Goal: Transaction & Acquisition: Register for event/course

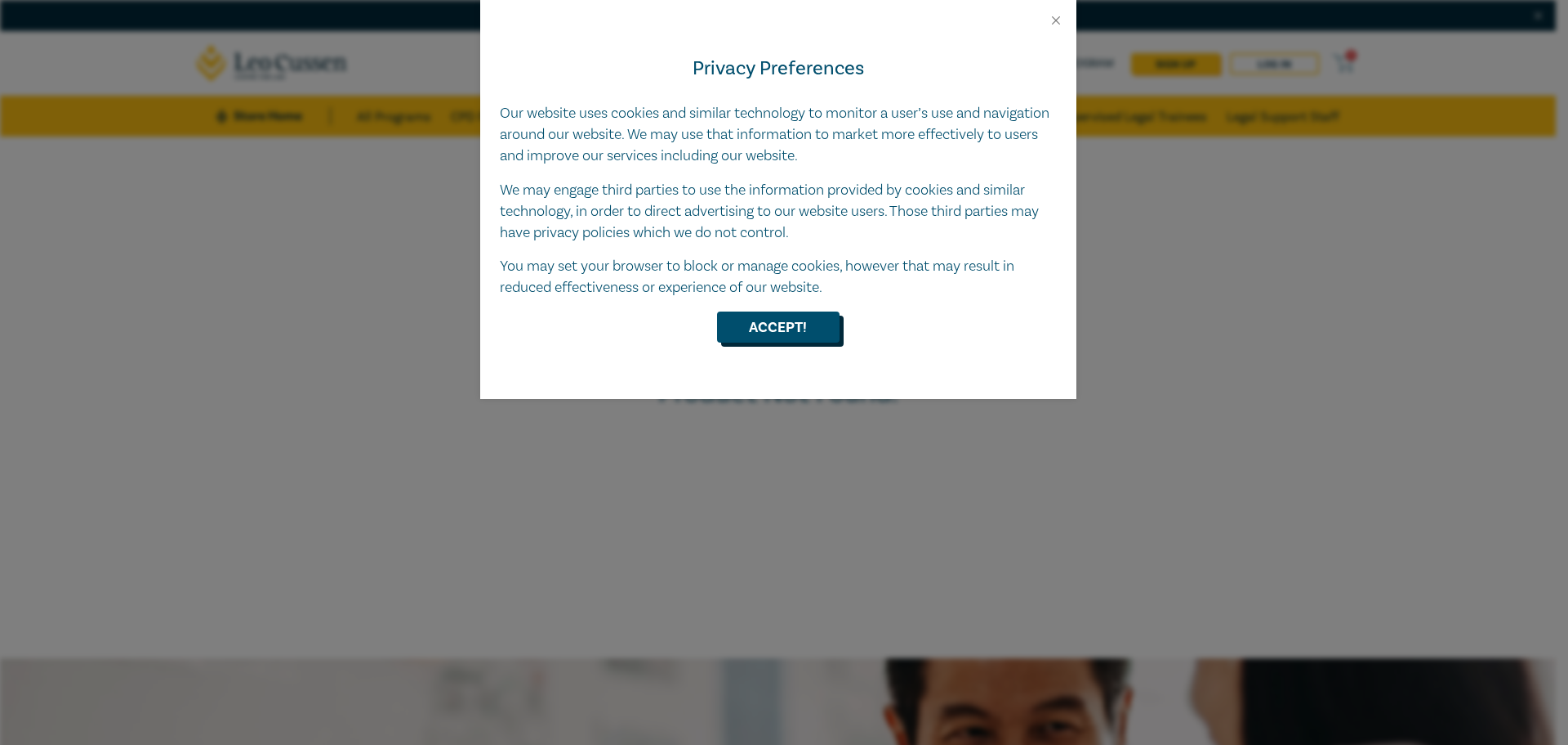
click at [740, 334] on button "Accept!" at bounding box center [779, 327] width 123 height 31
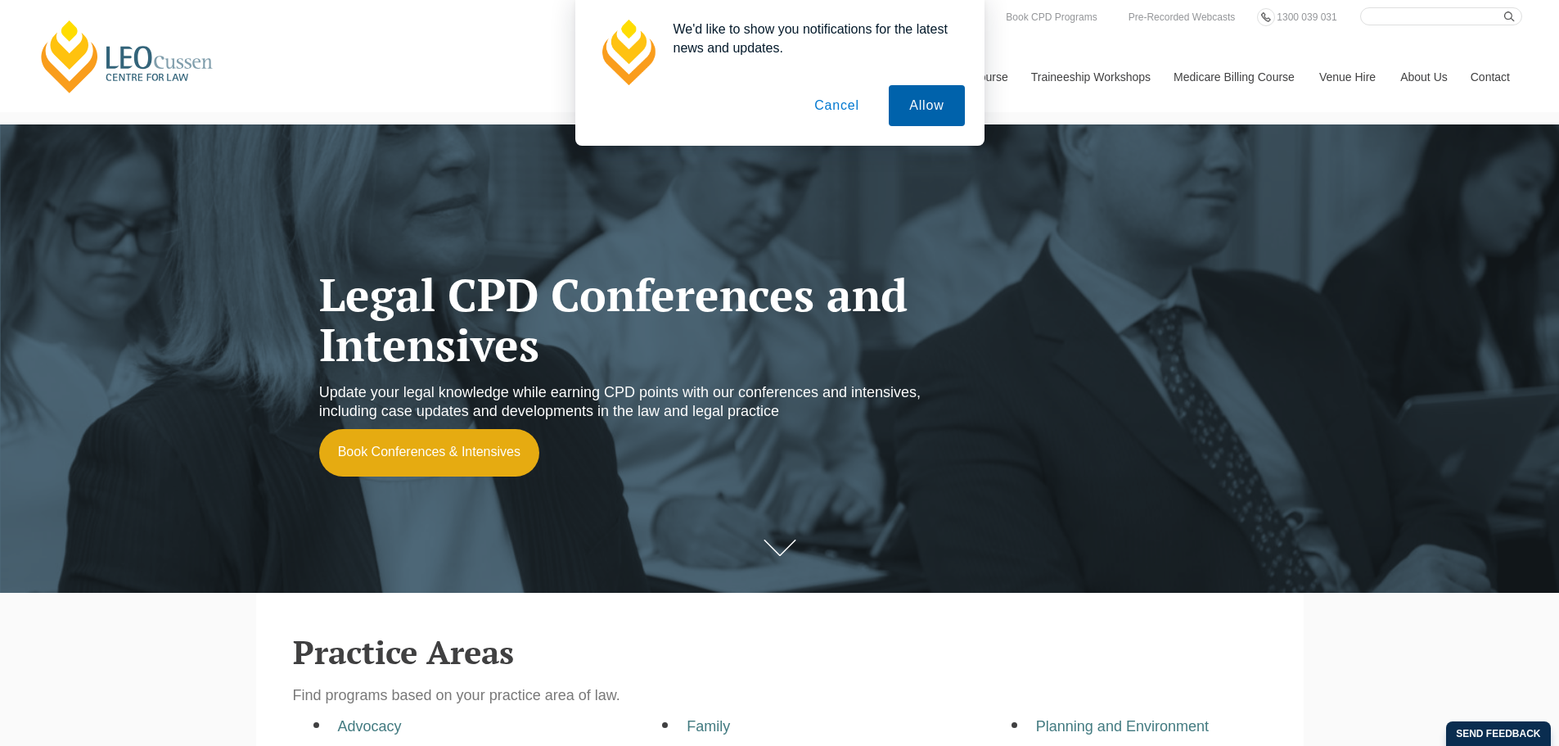
click at [907, 109] on button "Allow" at bounding box center [926, 105] width 75 height 41
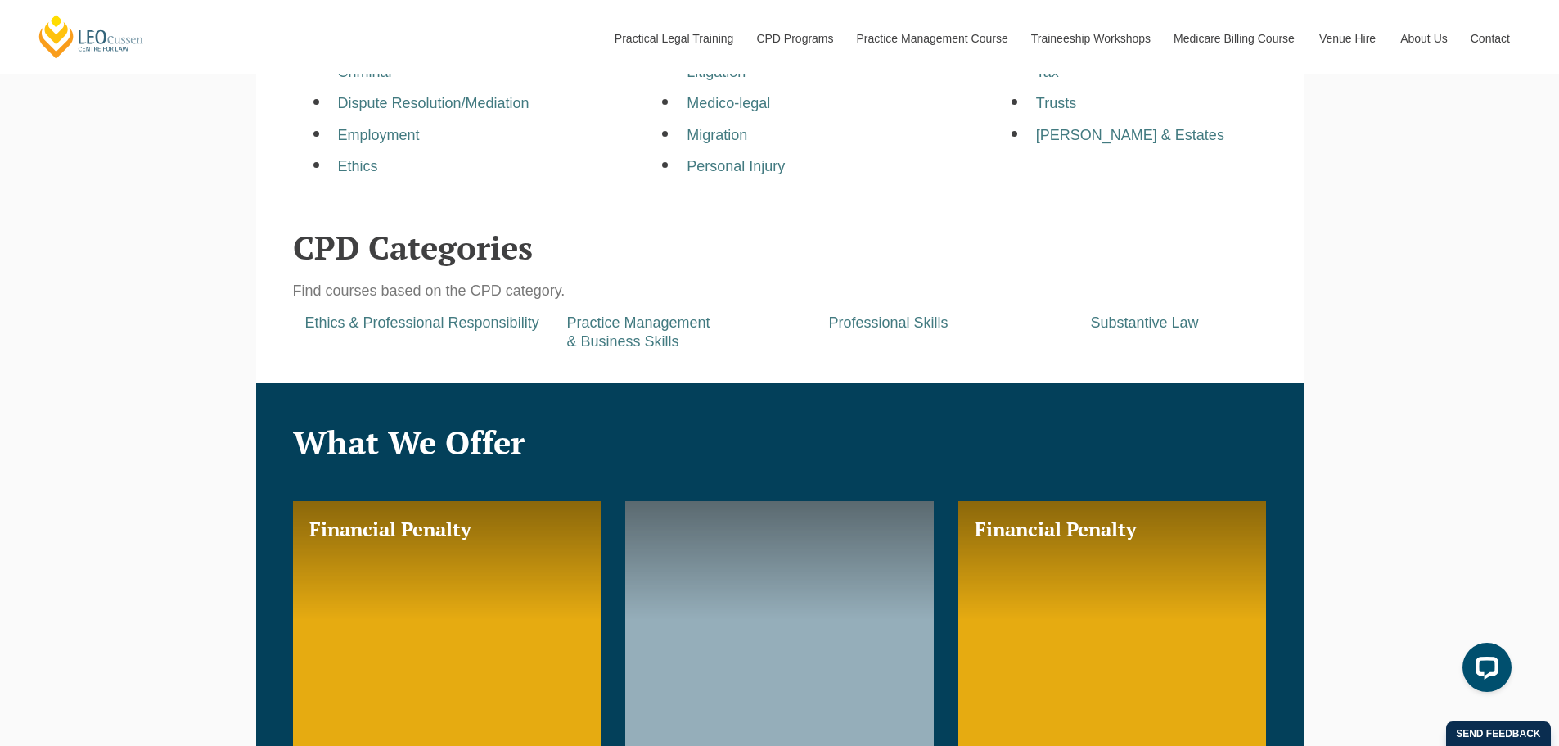
scroll to position [818, 0]
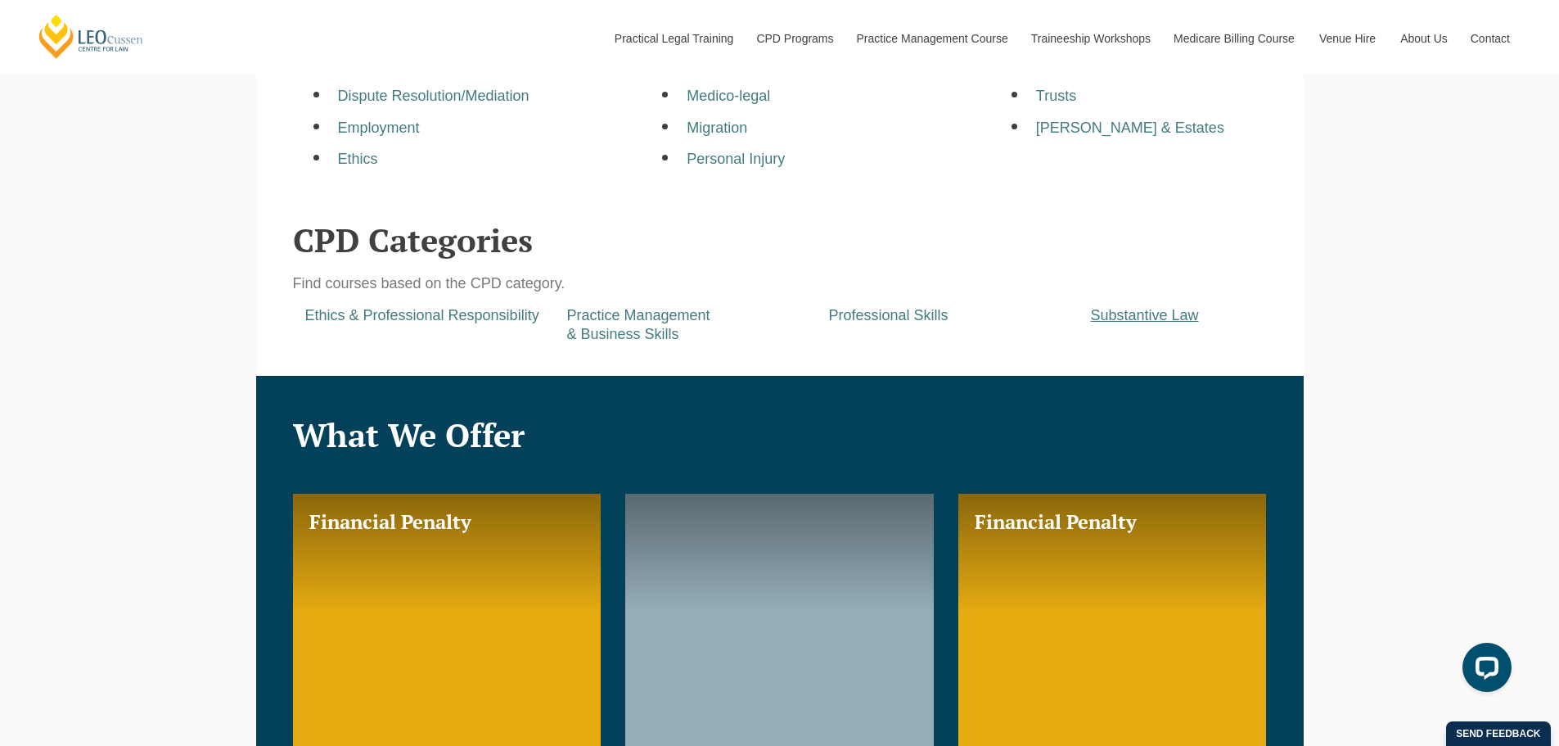
click at [1143, 313] on a=pages/cpd-programs&taxons=pages/cpd-programs/cpd-category/substantive-law&_gl=1*14wr1e7*_gcl_au*MTE4MDE2NzM1Mi4xNzU3Mjg1MDI2*_ga*MTg2NTM0NTA4OC4xNzU3Mjg1MDI2*_ga_67CL6ZM7M8*czE3NTcyODUwMjYkbzEkZzEkdDE3NTcyODUwMzUkajUxJGwwJGgyMDU3Nzc0NTIy"] "Substantive Law" at bounding box center [1145, 315] width 108 height 16
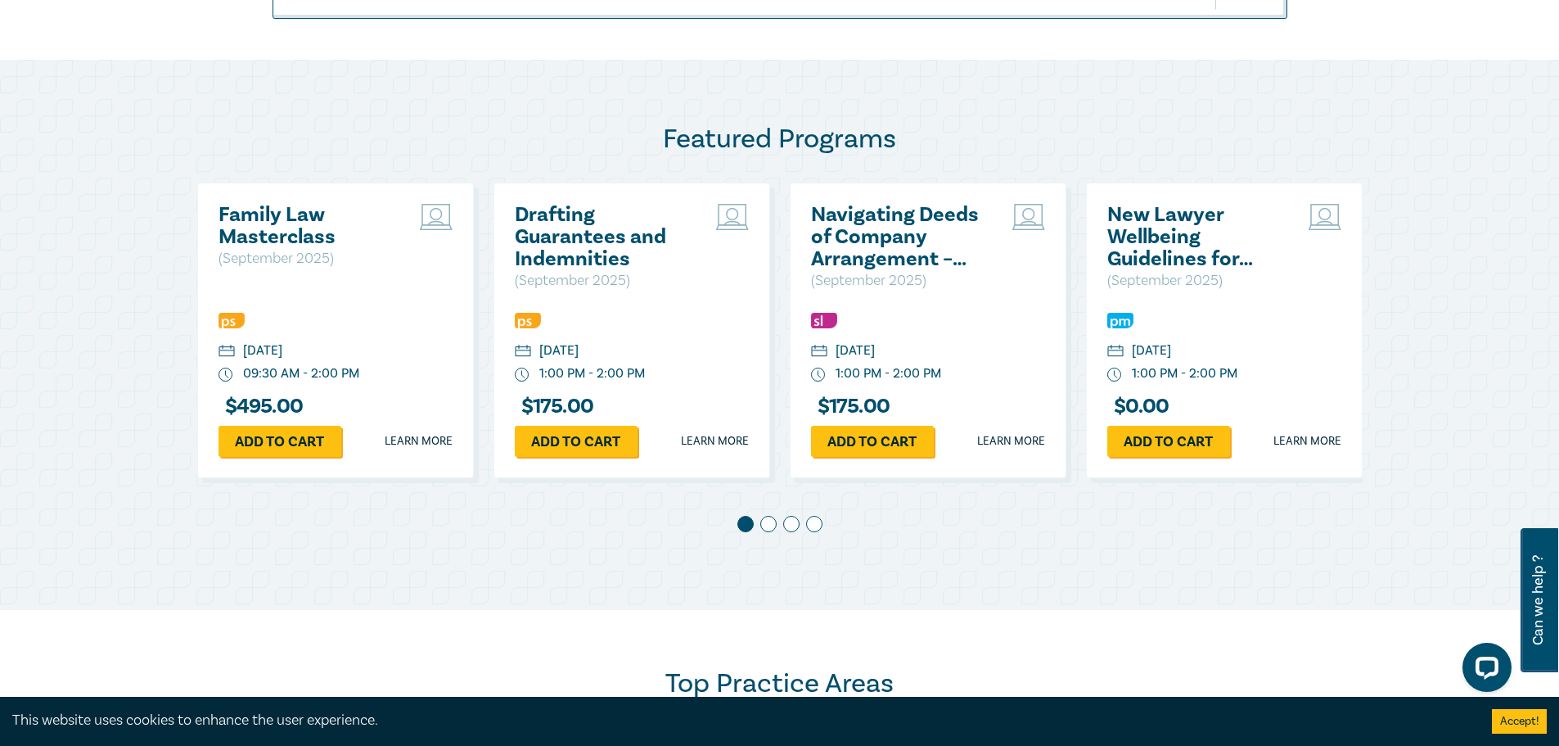
scroll to position [737, 0]
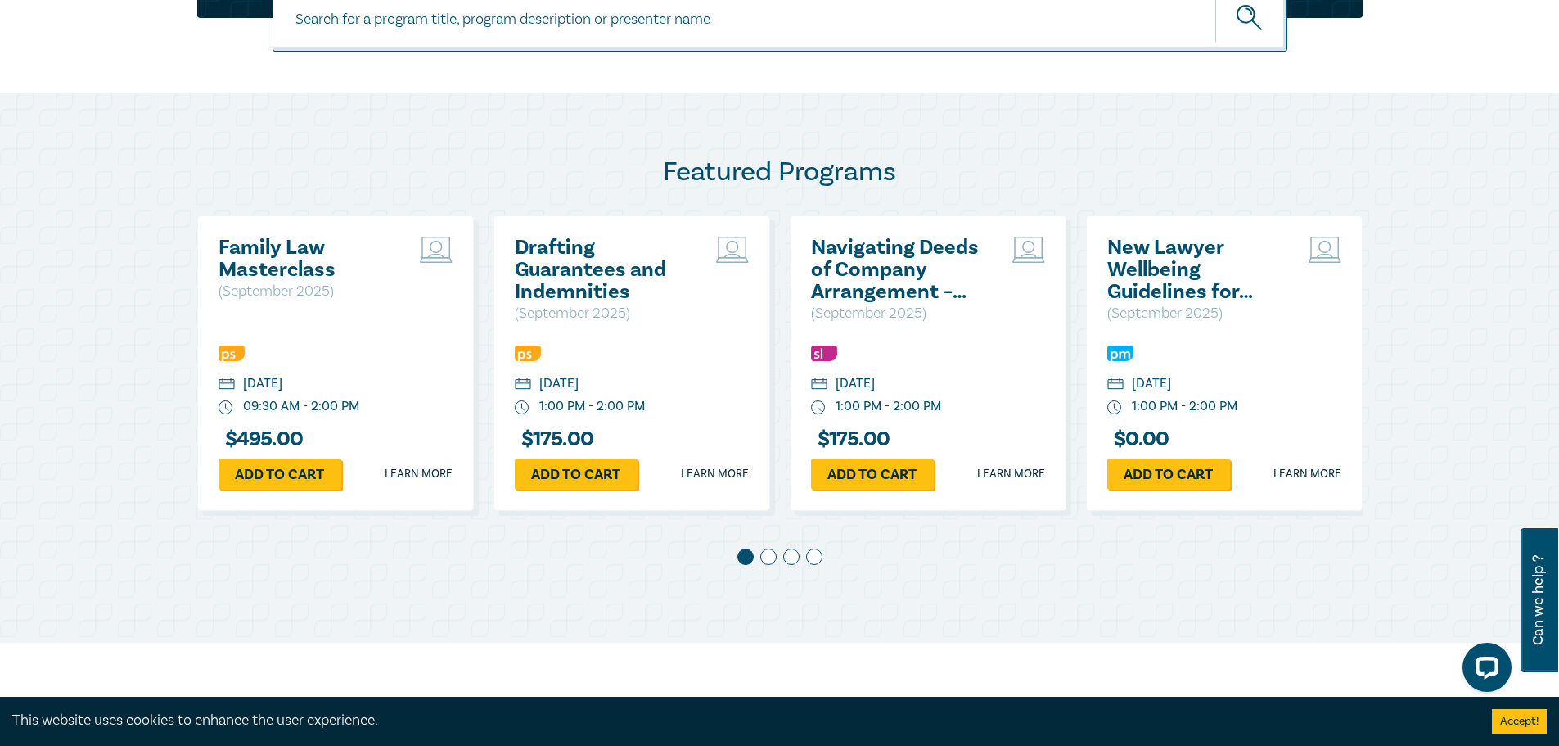
click at [790, 559] on span at bounding box center [791, 556] width 16 height 16
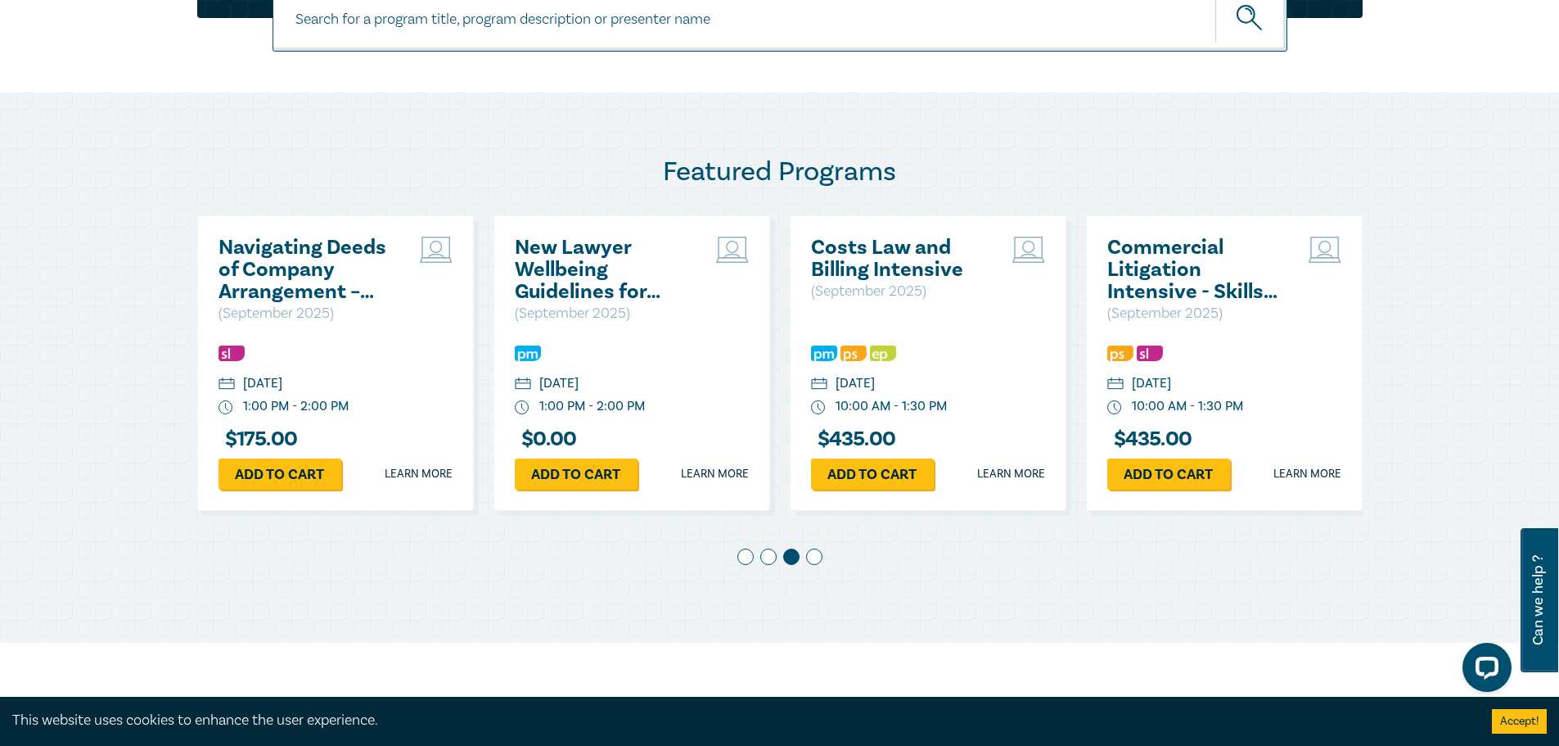
click at [809, 556] on span at bounding box center [814, 556] width 16 height 16
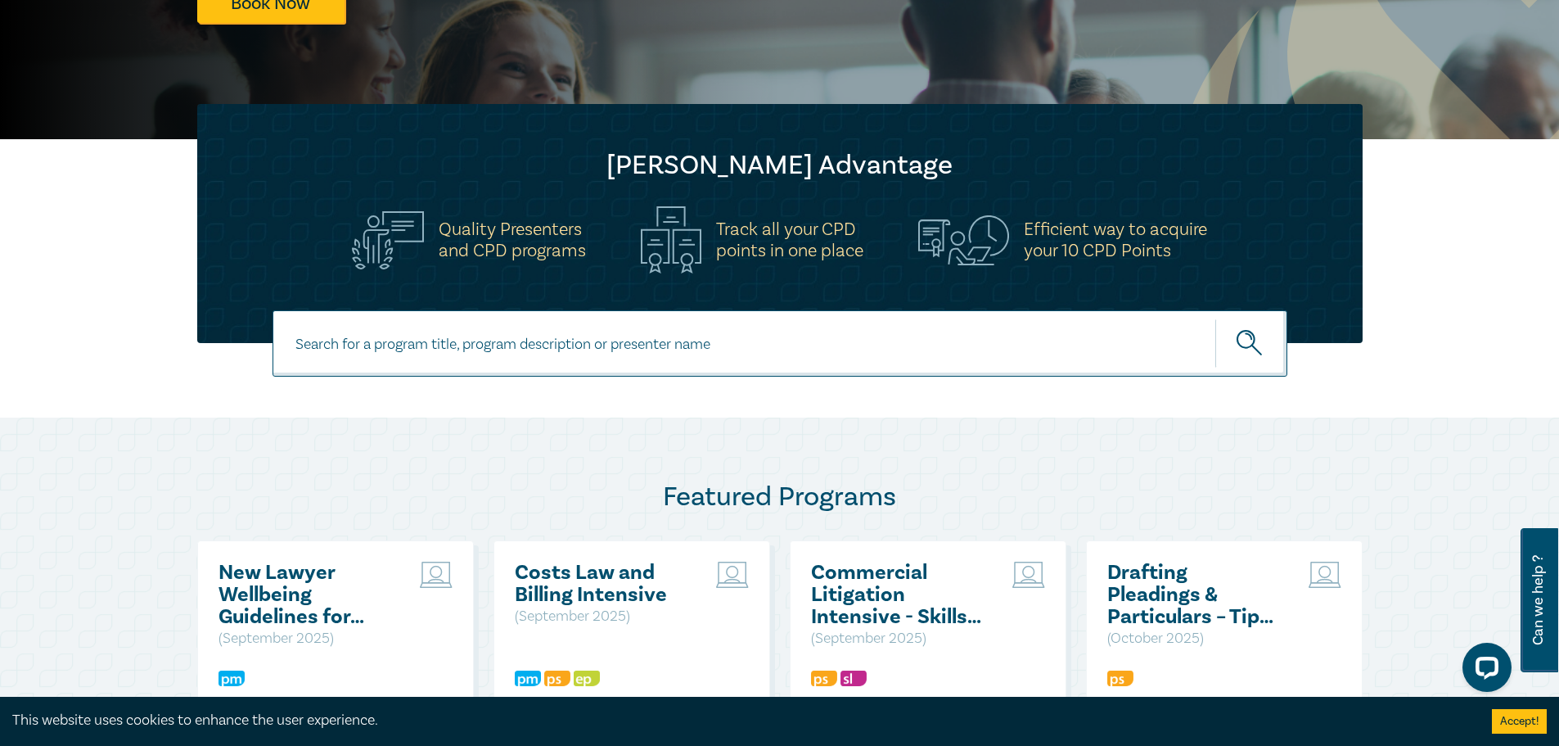
scroll to position [409, 0]
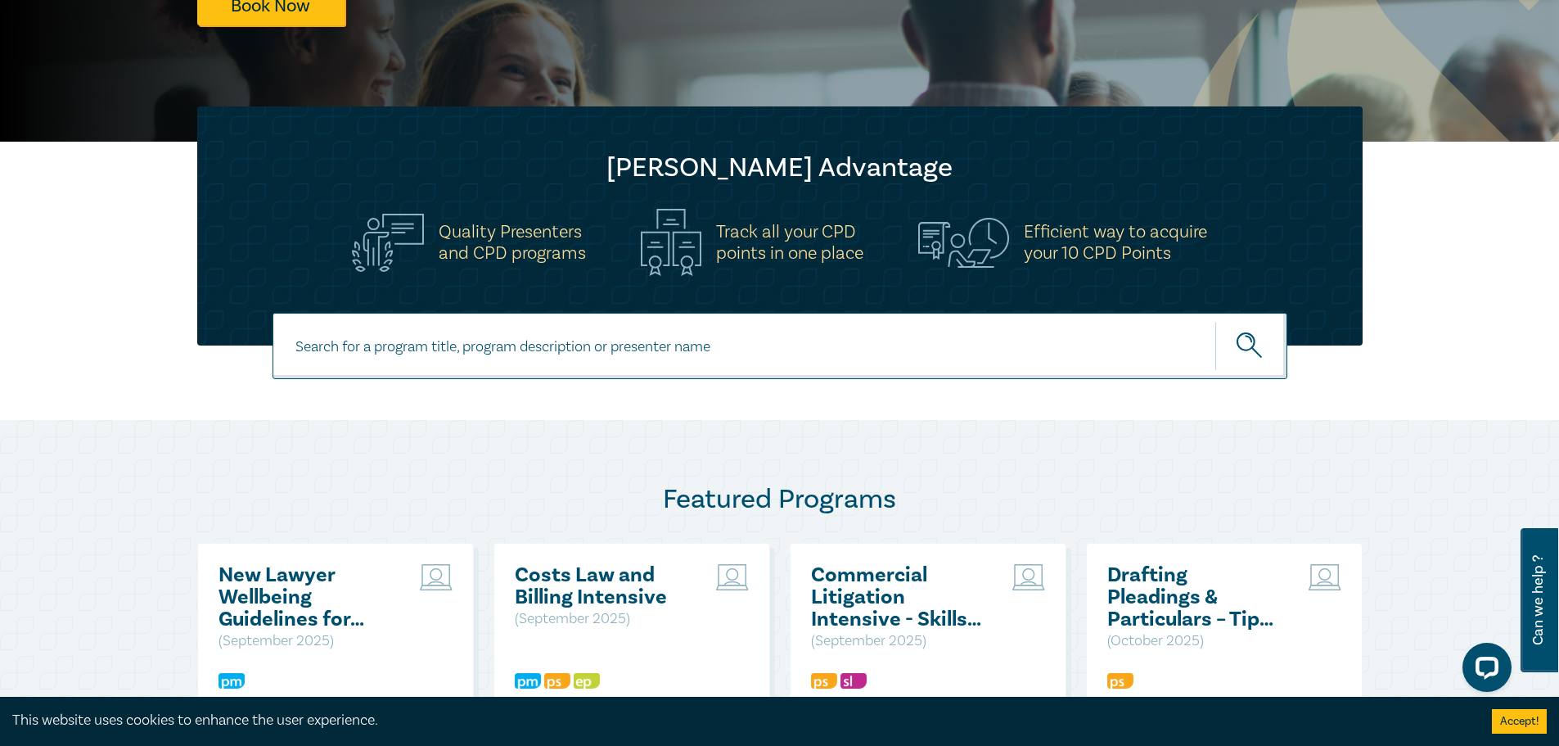
click at [480, 358] on input at bounding box center [780, 346] width 1015 height 66
type input "owners"
click at [1215, 321] on button "submit" at bounding box center [1251, 346] width 72 height 50
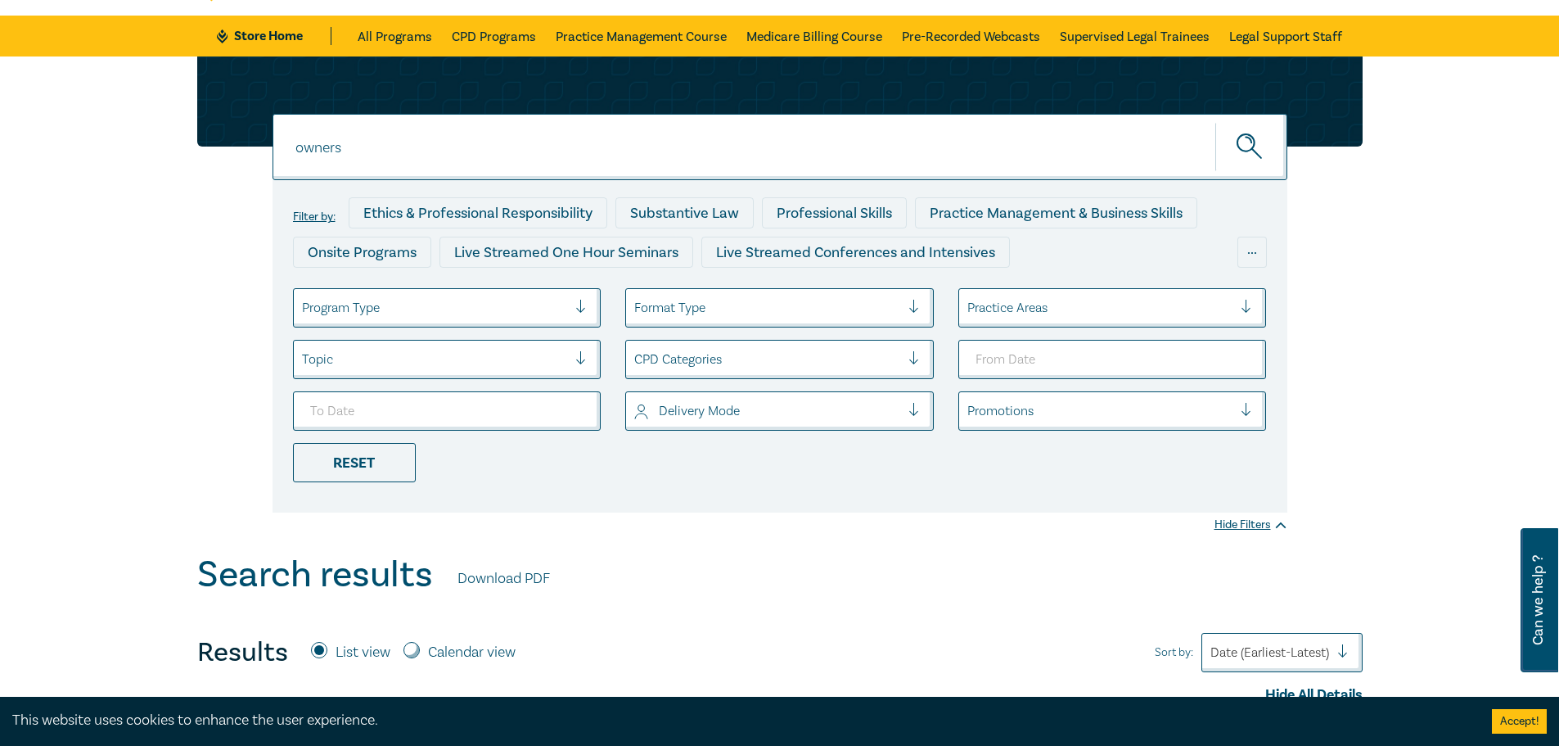
scroll to position [409, 0]
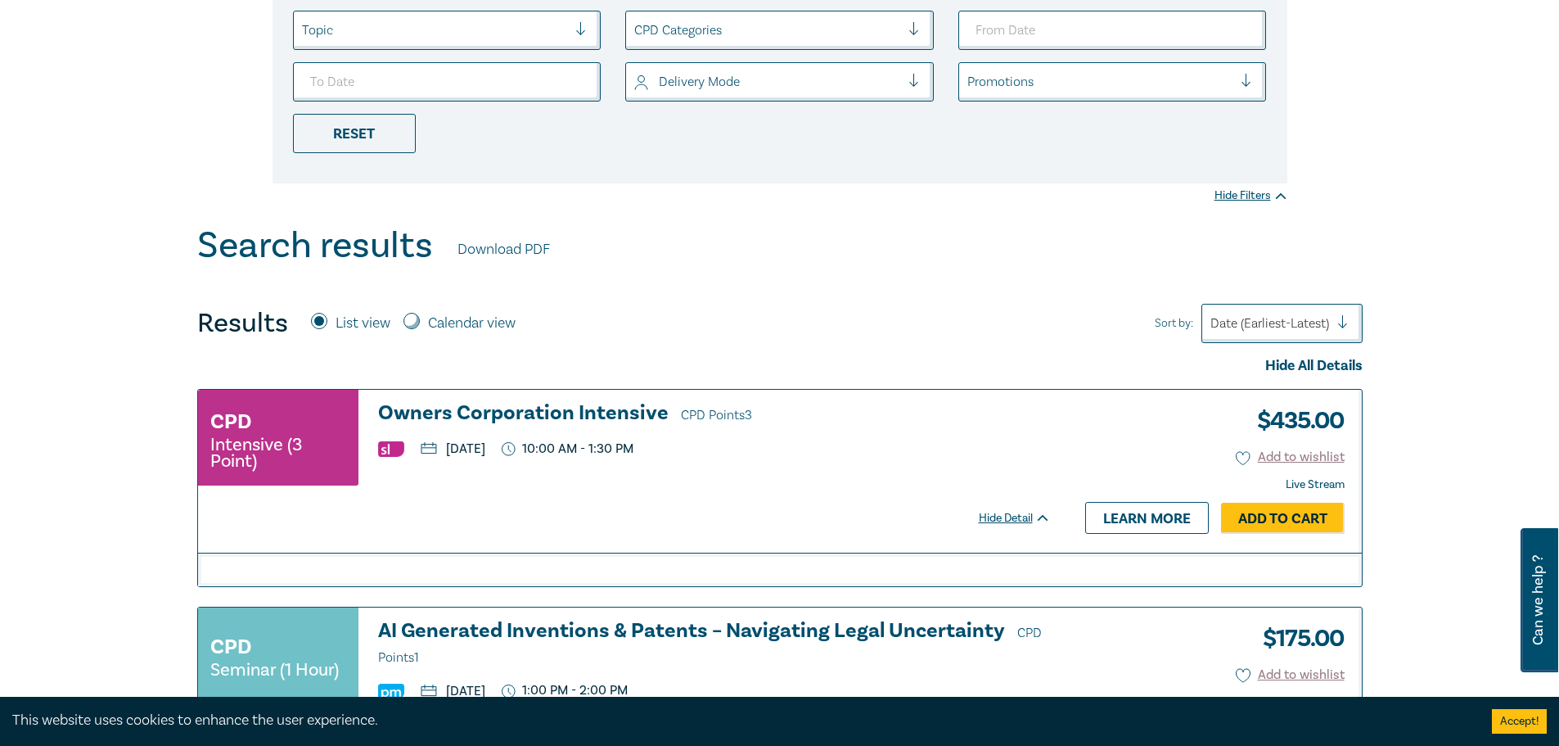
click at [532, 421] on h3 "Owners Corporation Intensive CPD Points 3" at bounding box center [714, 414] width 673 height 25
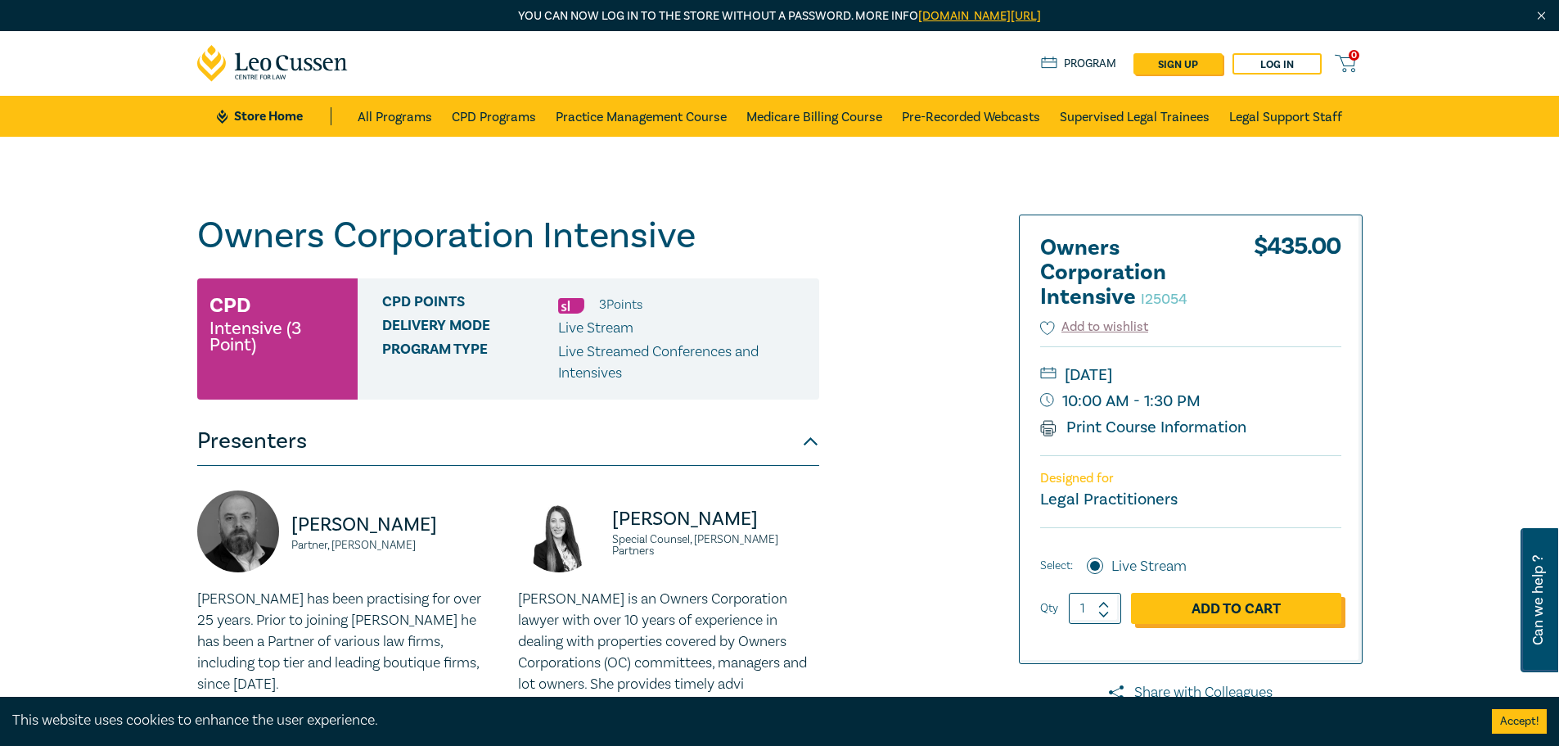
click at [1293, 604] on link "Add to Cart" at bounding box center [1236, 607] width 210 height 31
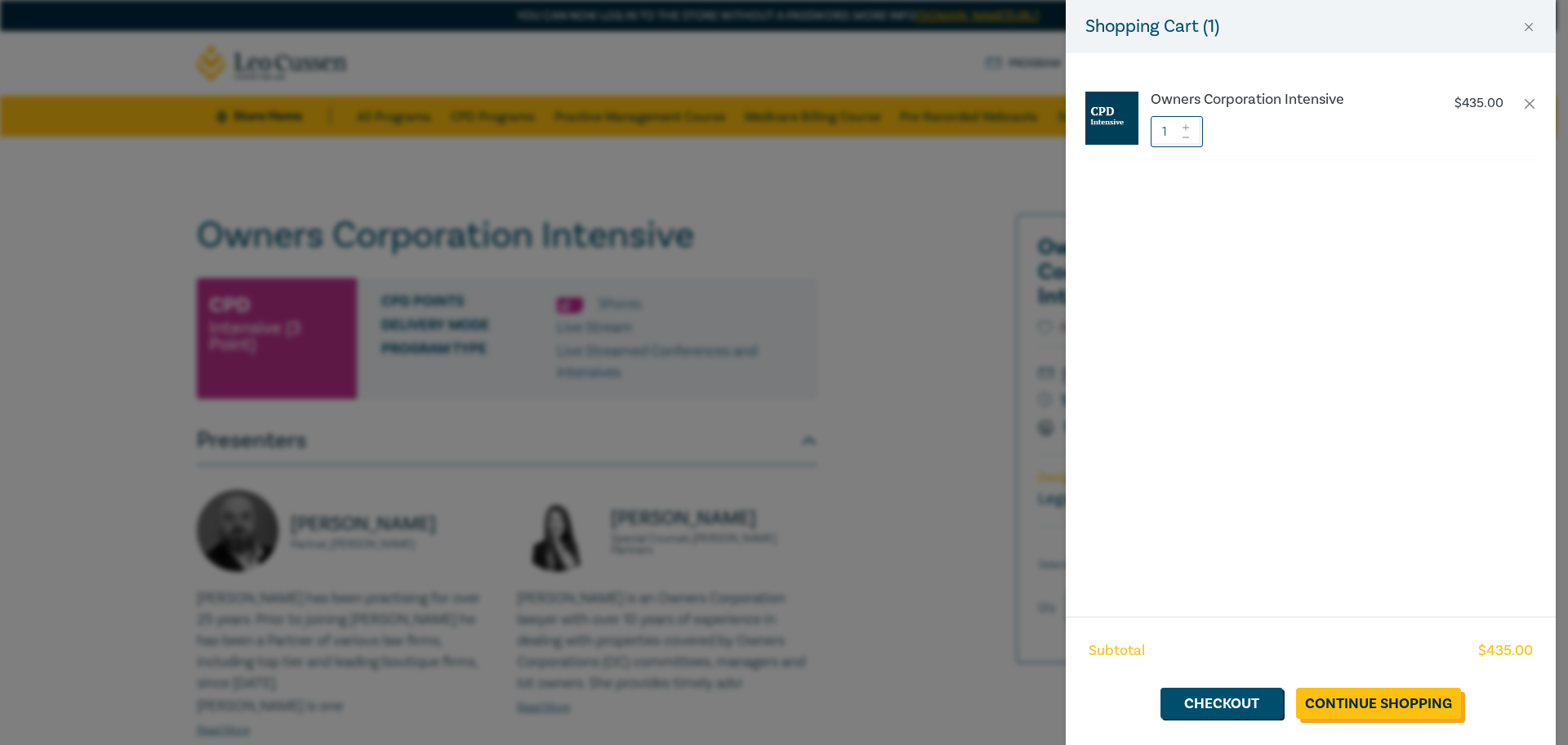
click at [1355, 706] on link "Continue Shopping" at bounding box center [1378, 702] width 165 height 31
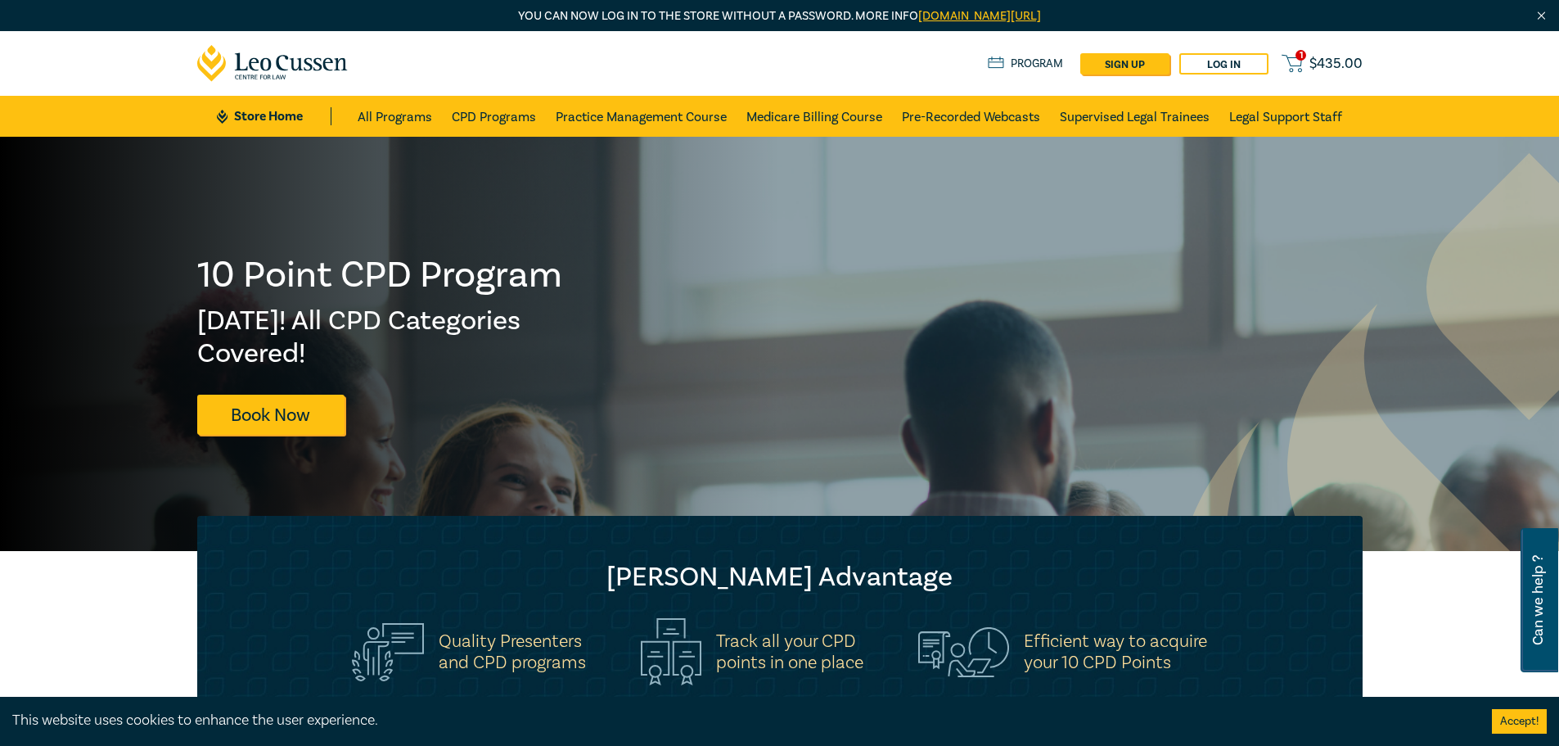
click at [1294, 59] on icon at bounding box center [1292, 63] width 20 height 20
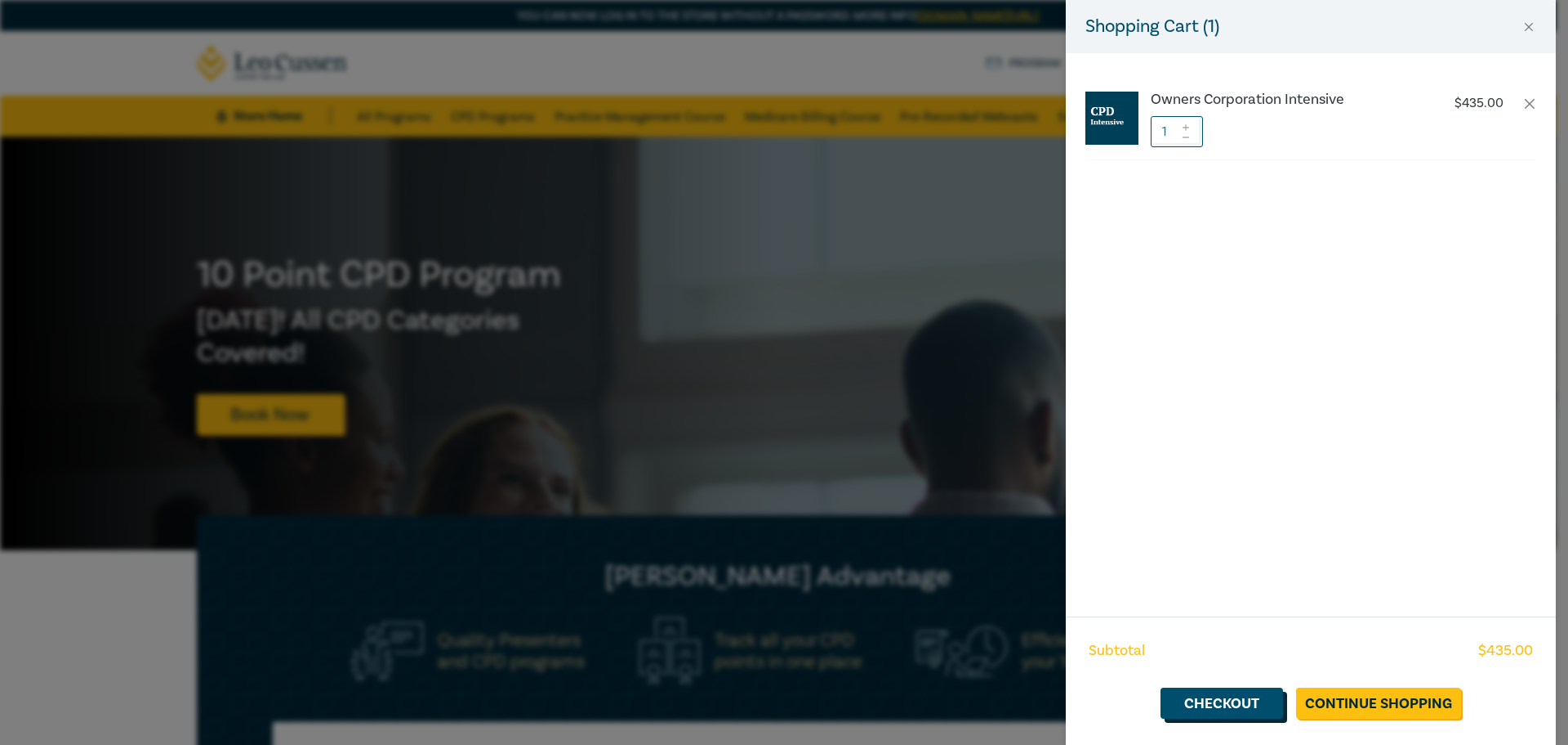
click at [1230, 713] on link "Checkout" at bounding box center [1222, 702] width 123 height 31
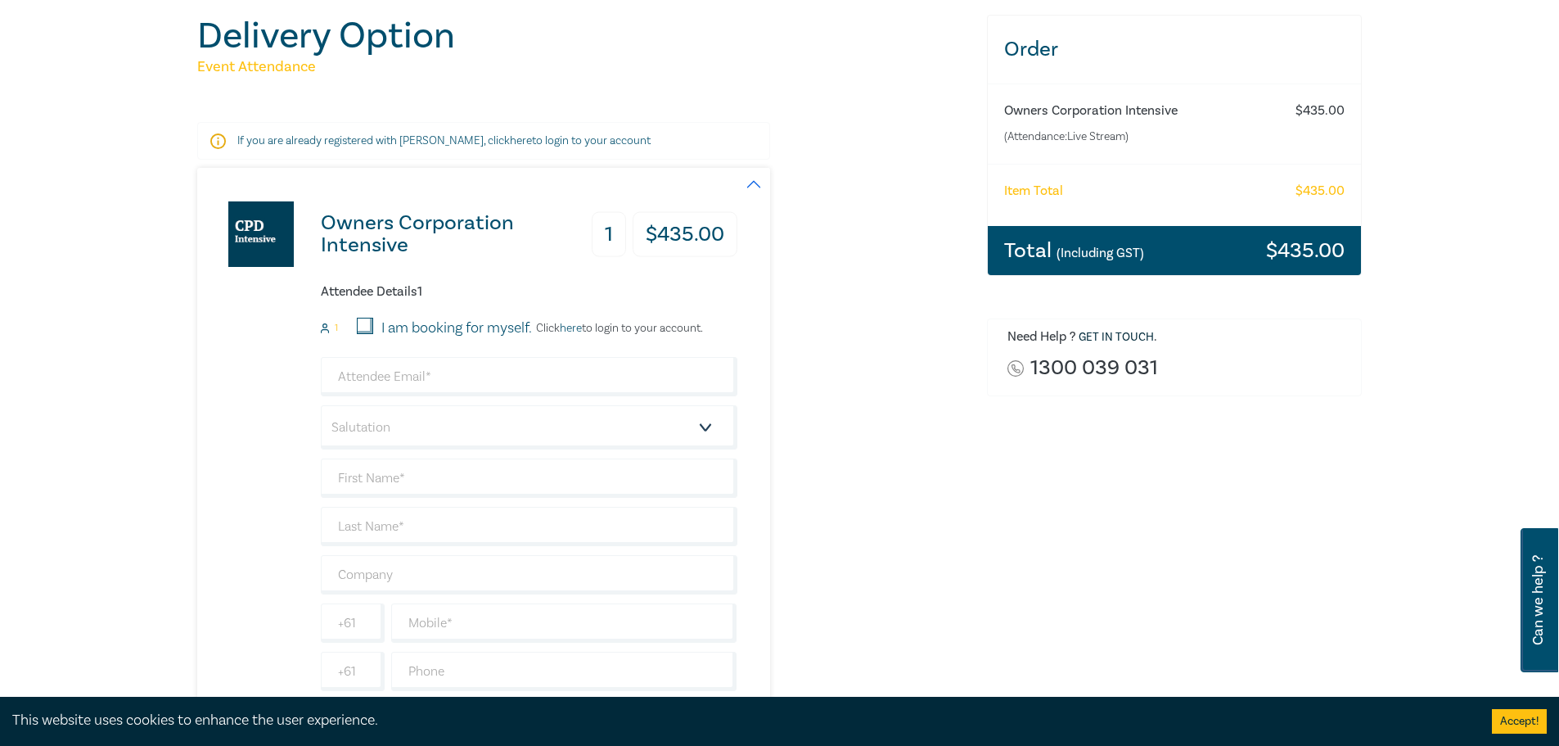
scroll to position [246, 0]
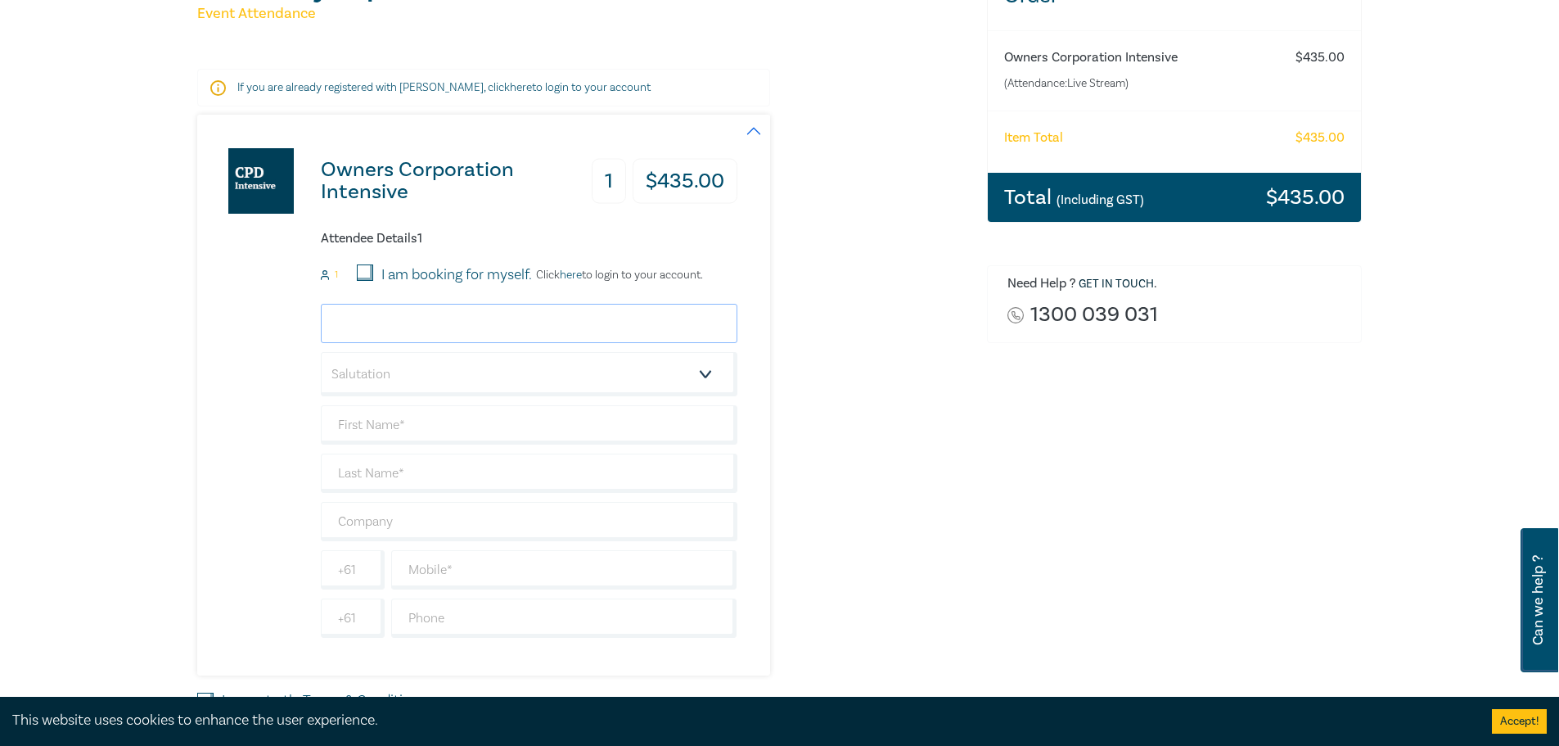
click at [358, 320] on input "email" at bounding box center [529, 323] width 417 height 39
type input "andrew@boroko.com.au"
click at [429, 369] on select "Salutation Mr. Mrs. Ms. Miss Dr. Prof. Other" at bounding box center [529, 374] width 417 height 44
select select "Mr."
click at [321, 352] on select "Salutation Mr. Mrs. Ms. Miss Dr. Prof. Other" at bounding box center [529, 374] width 417 height 44
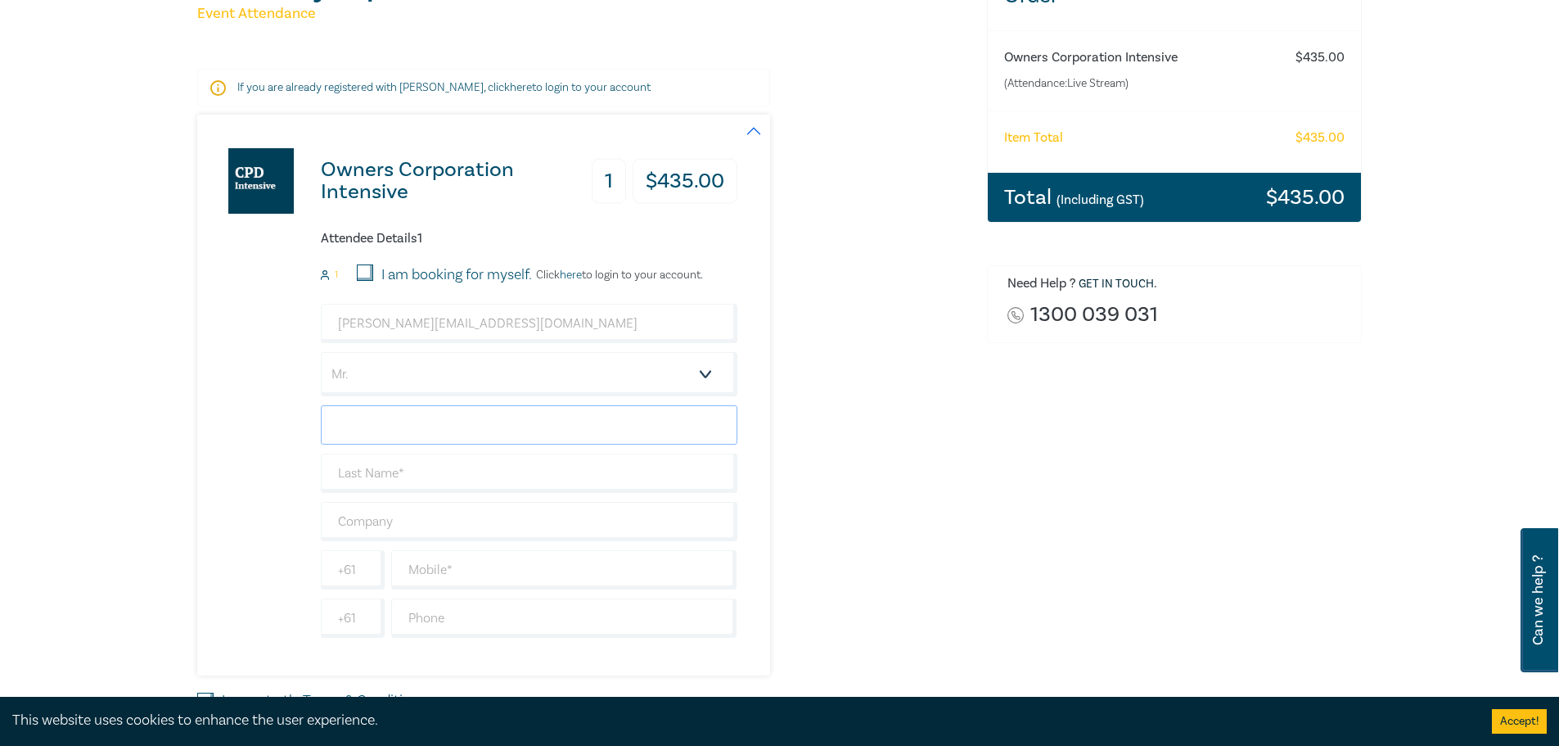
click at [387, 433] on input "text" at bounding box center [529, 424] width 417 height 39
type input "[PERSON_NAME]"
drag, startPoint x: 420, startPoint y: 444, endPoint x: 446, endPoint y: 472, distance: 38.2
click at [446, 472] on input "text" at bounding box center [529, 472] width 417 height 39
type input "[PERSON_NAME]"
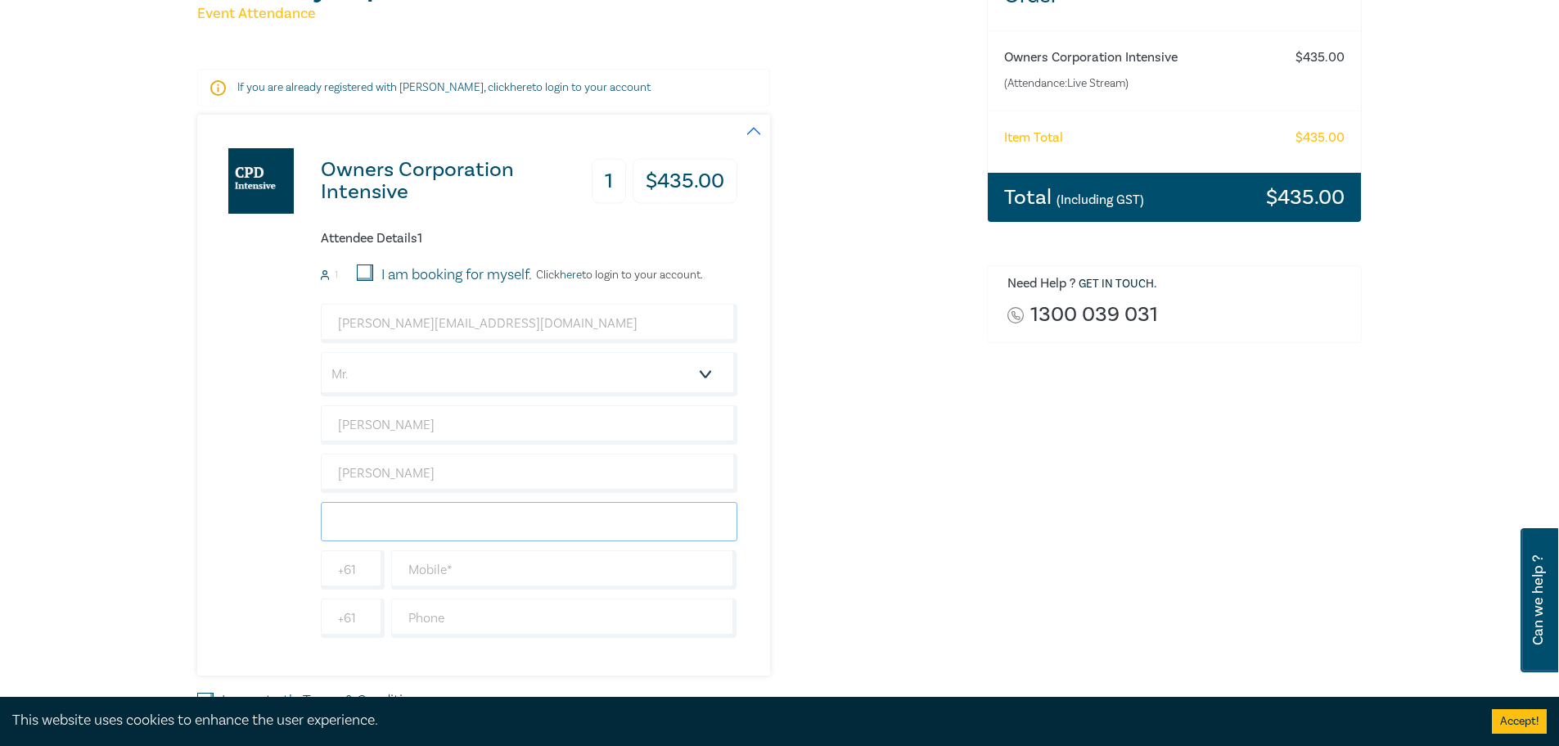
click at [421, 516] on input "text" at bounding box center [529, 521] width 417 height 39
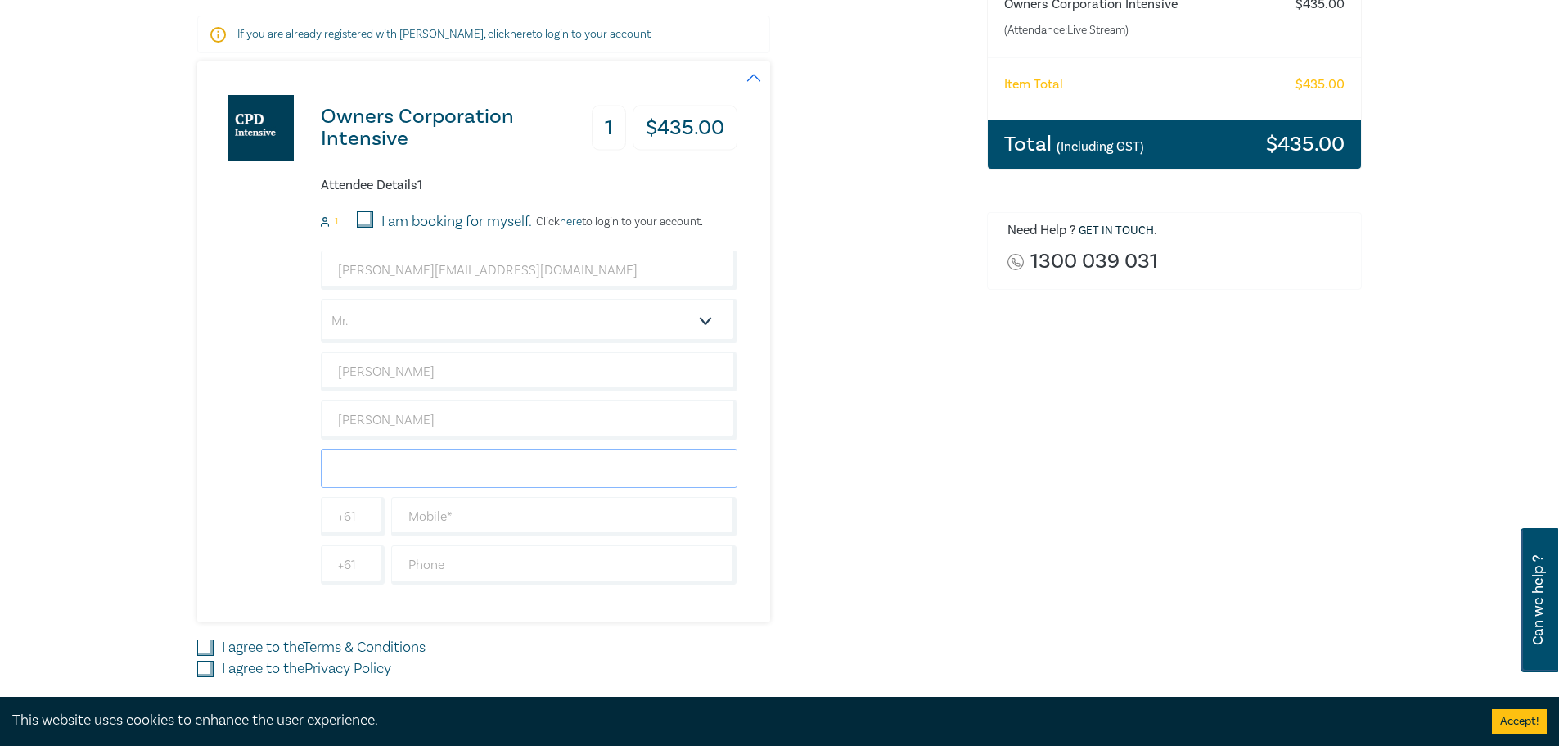
scroll to position [327, 0]
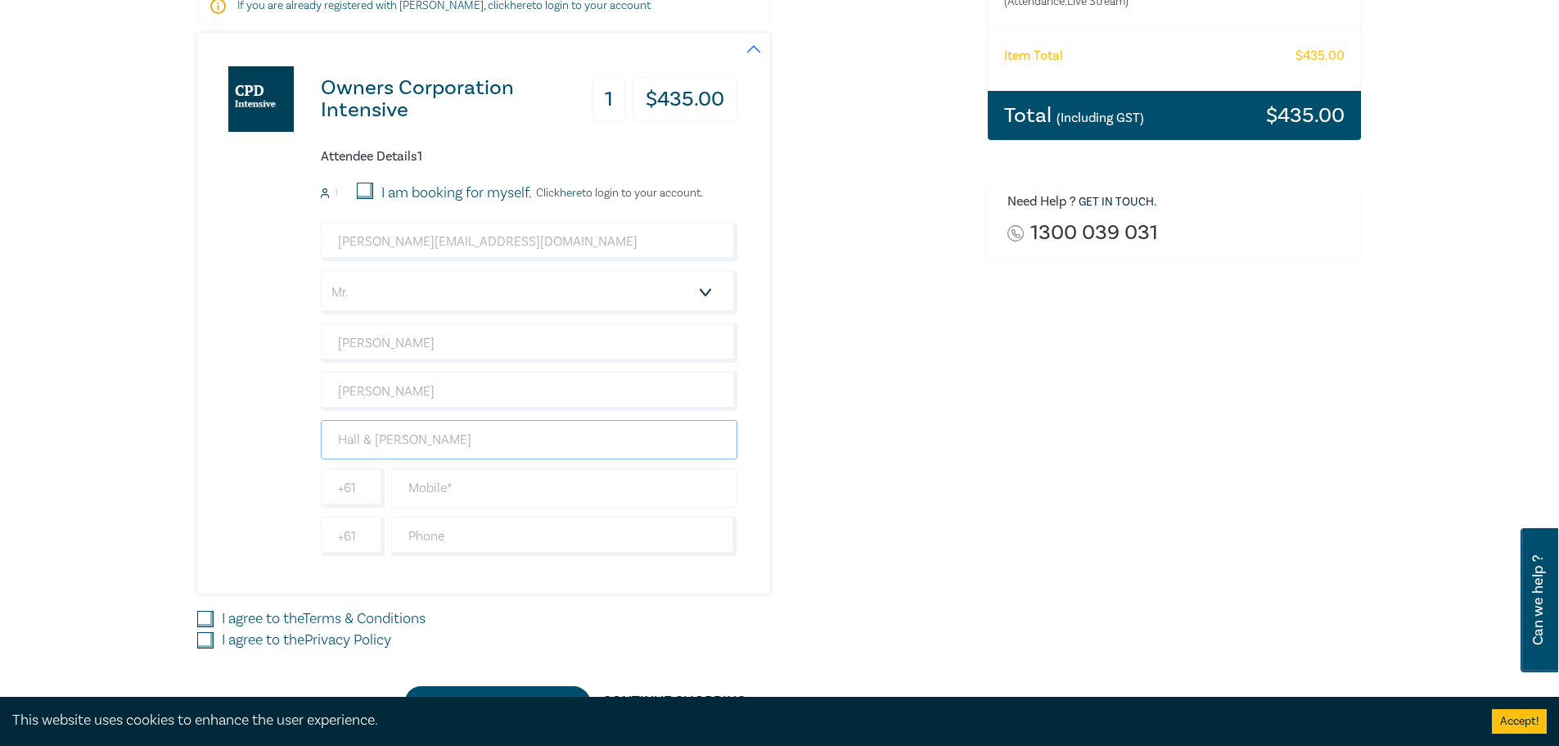
type input "Hall & [PERSON_NAME]"
click at [428, 496] on input "text" at bounding box center [564, 487] width 346 height 39
type input "0419514713"
click at [788, 600] on div "Owners Corporation Intensive 1 $ 435.00 Attendee Details 1 1 I am booking for m…" at bounding box center [582, 375] width 770 height 684
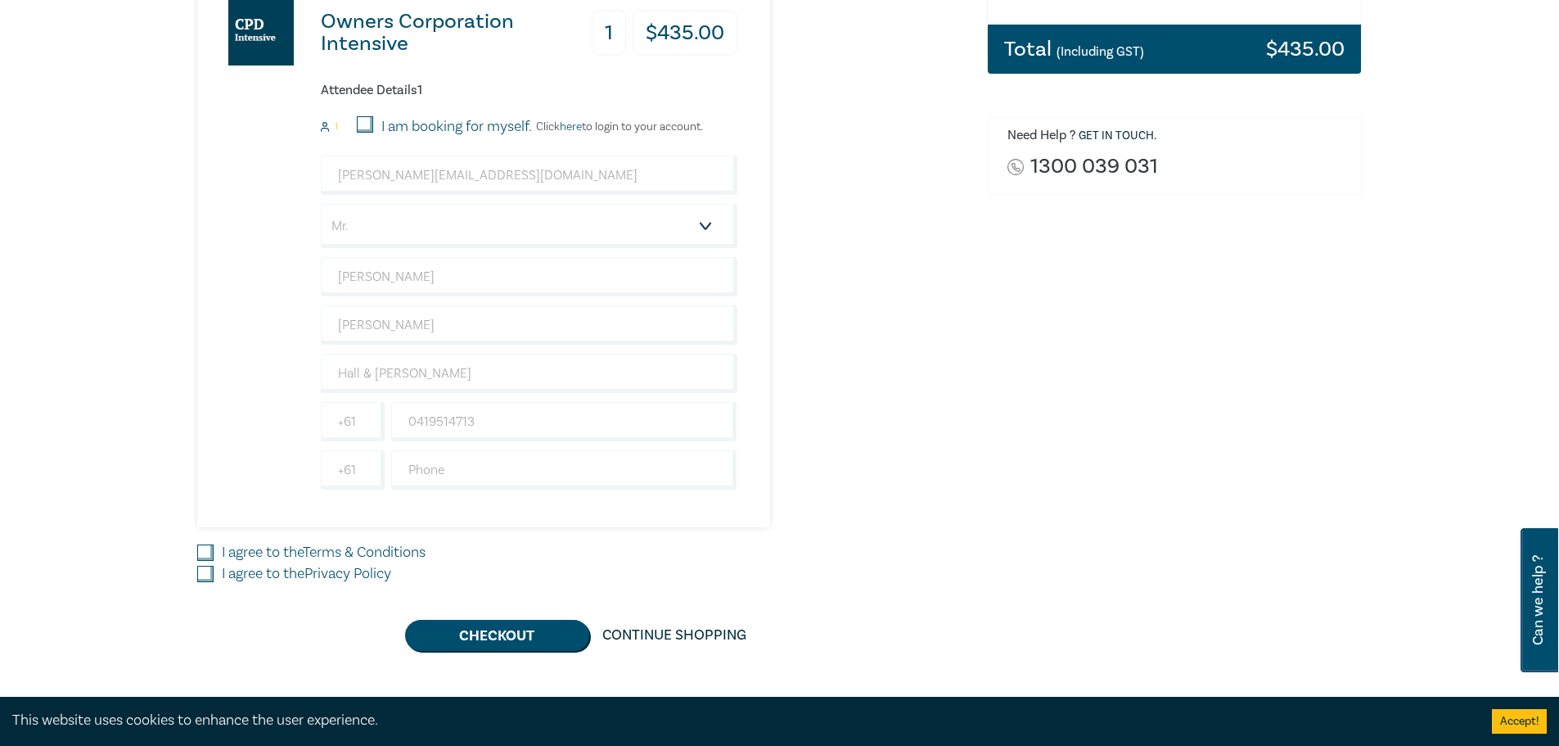
scroll to position [573, 0]
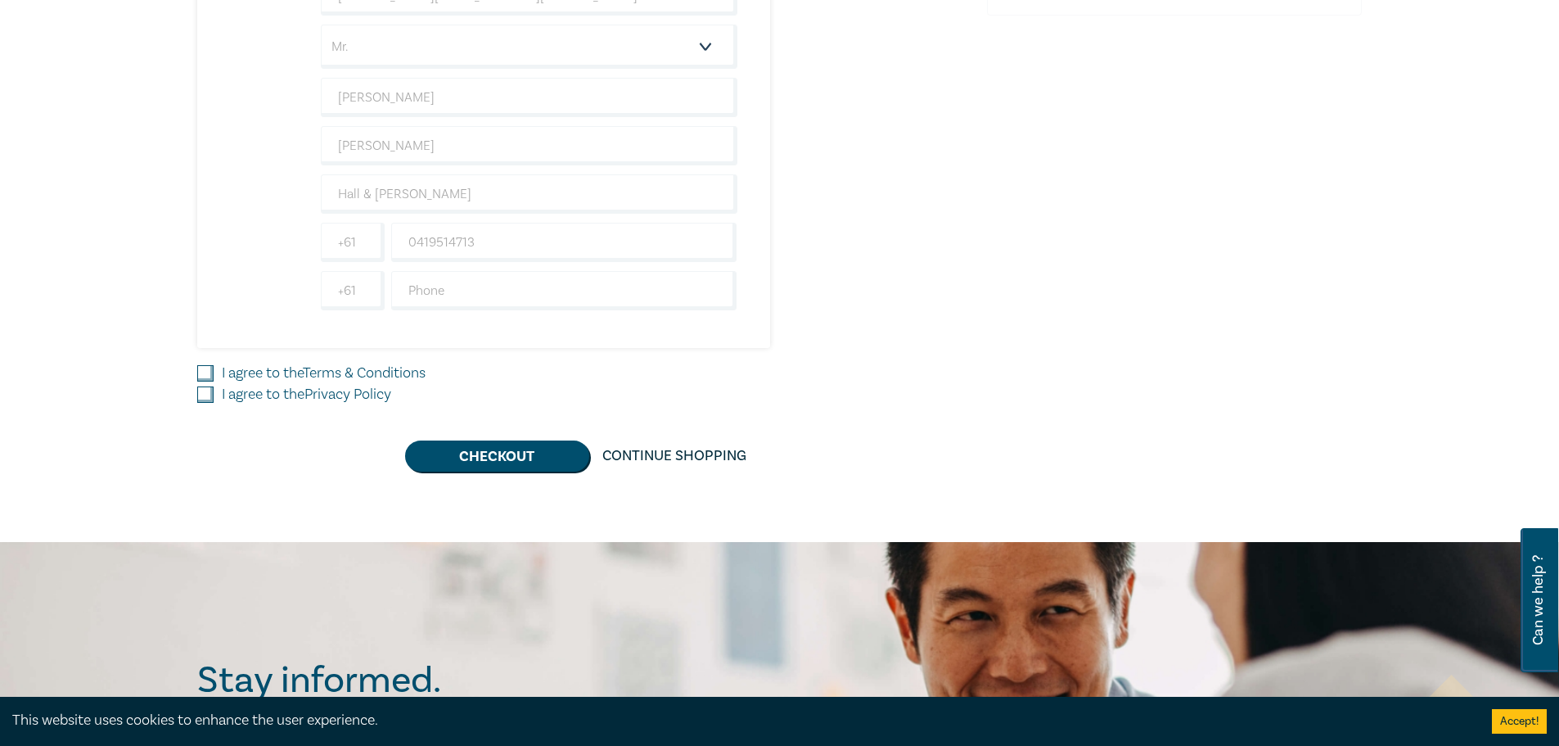
click at [220, 376] on div "I agree to the Terms & Conditions" at bounding box center [582, 373] width 770 height 21
click at [203, 392] on input "I agree to the Privacy Policy" at bounding box center [205, 394] width 16 height 16
checkbox input "true"
click at [205, 372] on input "I agree to the Terms & Conditions" at bounding box center [205, 373] width 16 height 16
checkbox input "true"
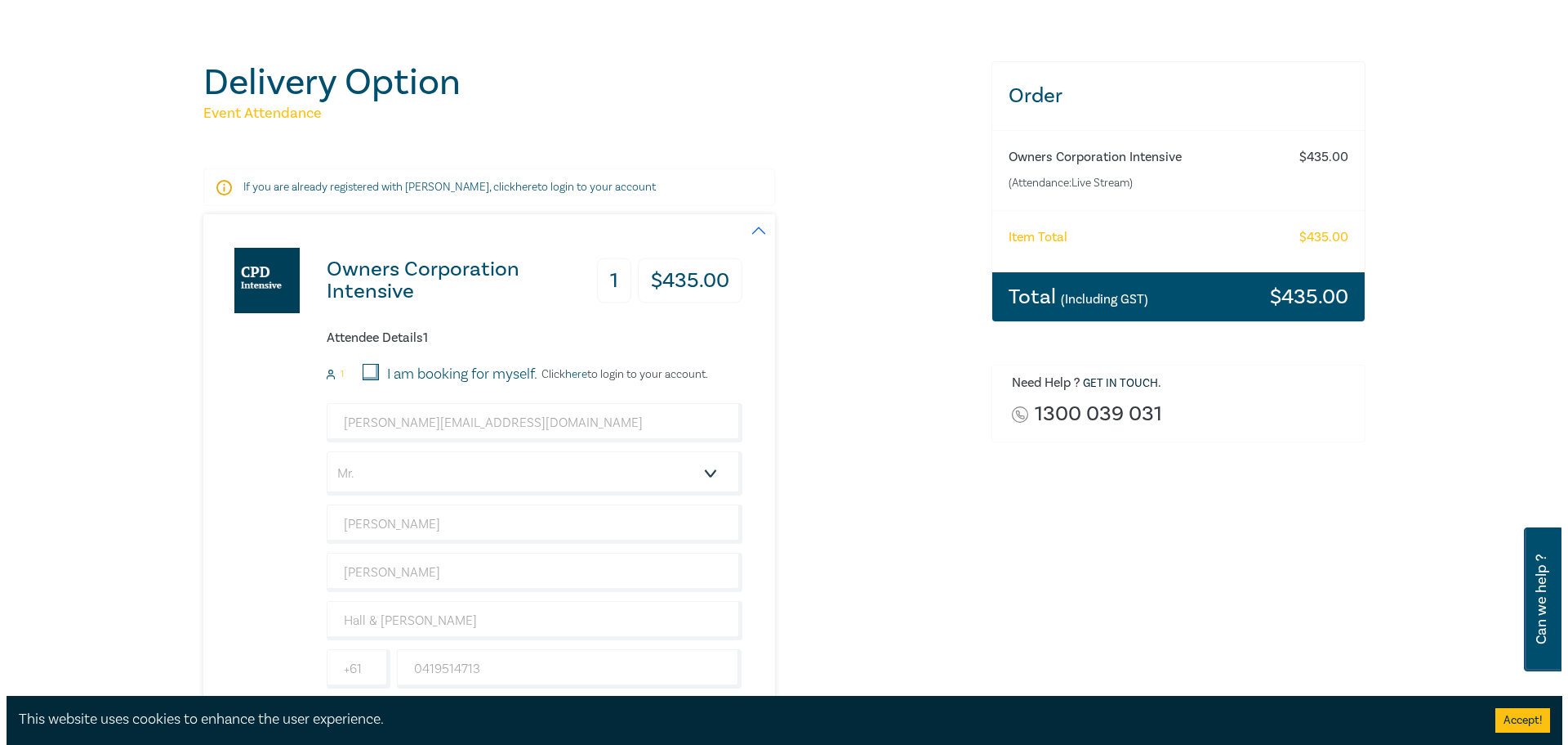
scroll to position [164, 0]
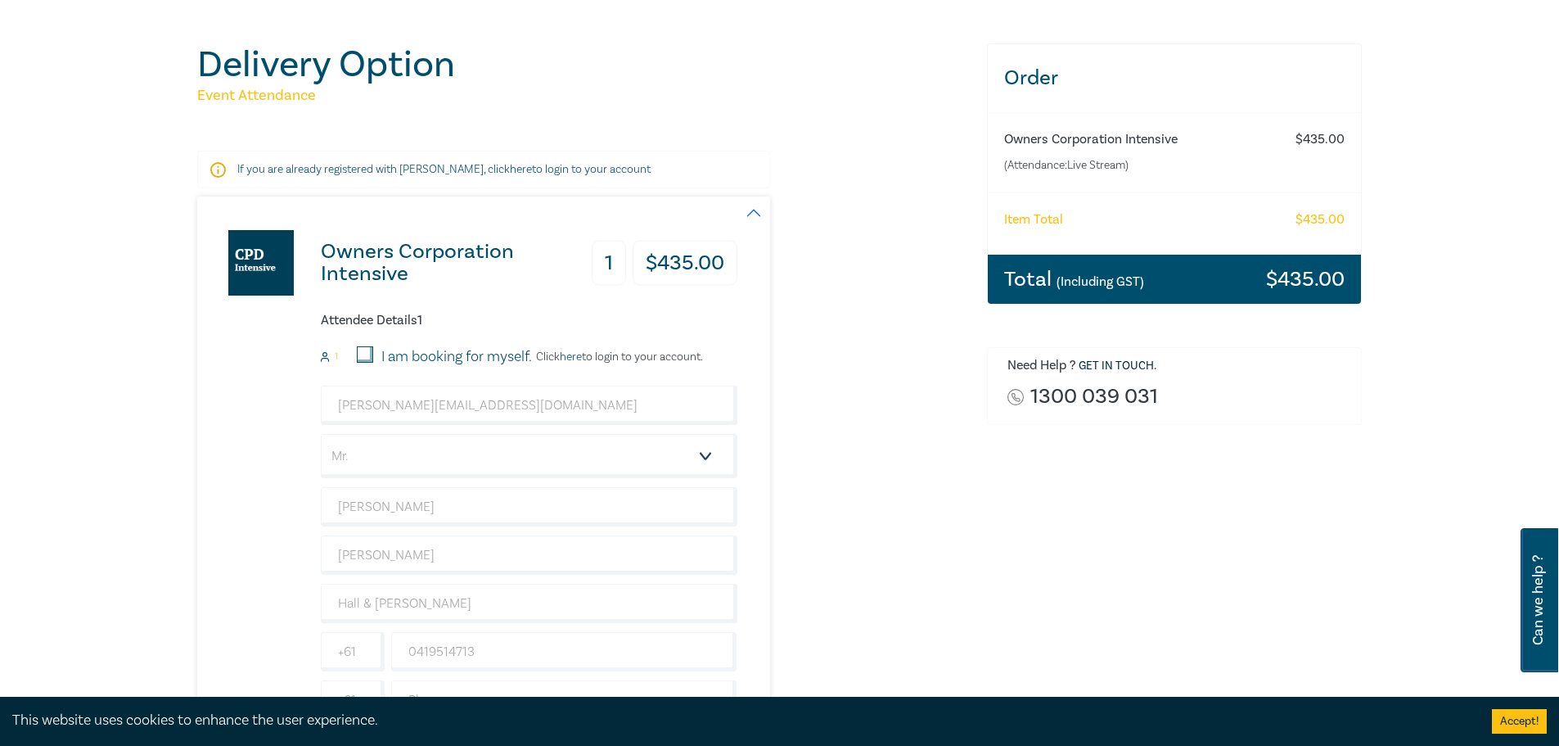
click at [510, 165] on link "here" at bounding box center [521, 169] width 22 height 15
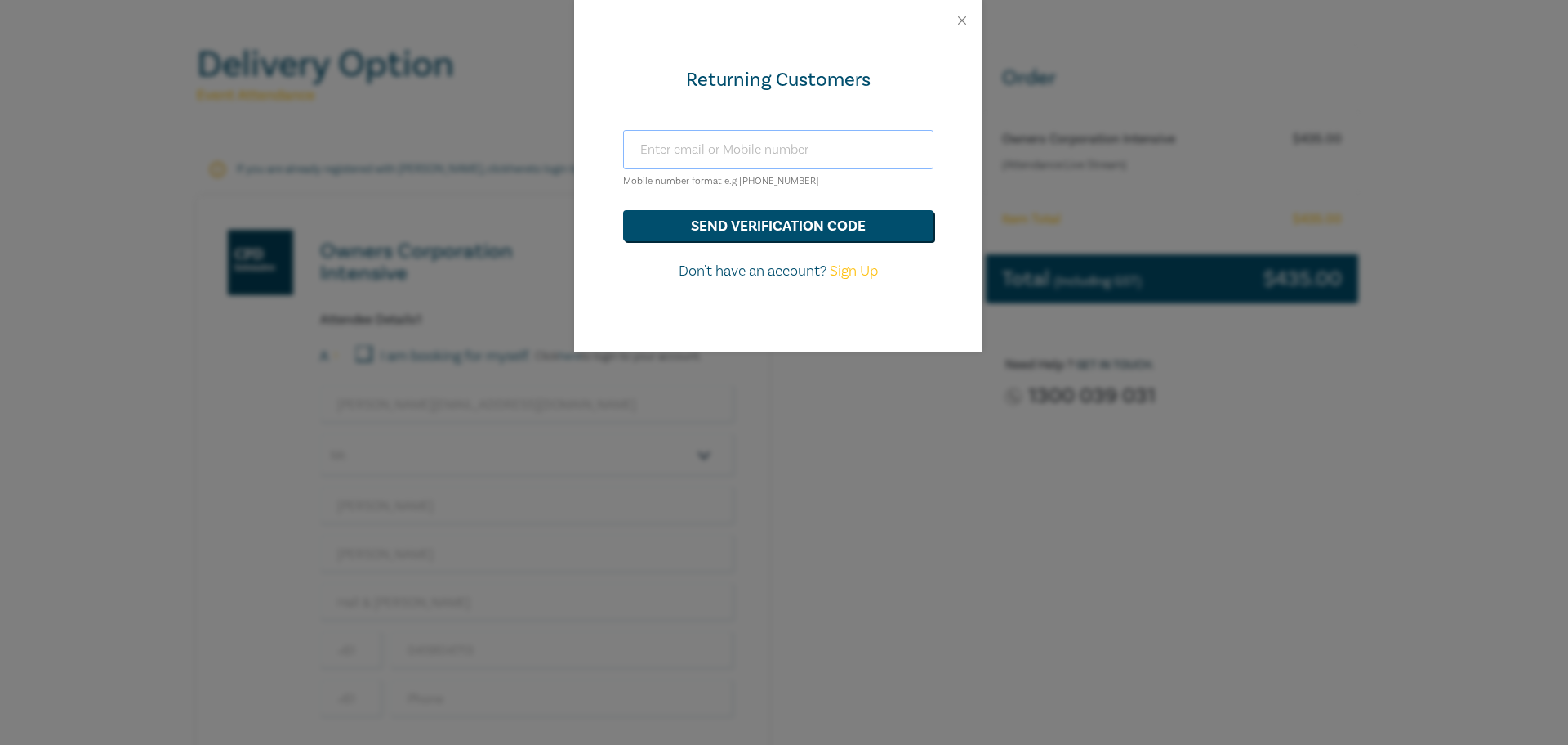
click at [735, 135] on input "text" at bounding box center [778, 149] width 310 height 39
type input "[PERSON_NAME][EMAIL_ADDRESS][DOMAIN_NAME]"
click at [623, 210] on button "send verification code" at bounding box center [778, 225] width 310 height 31
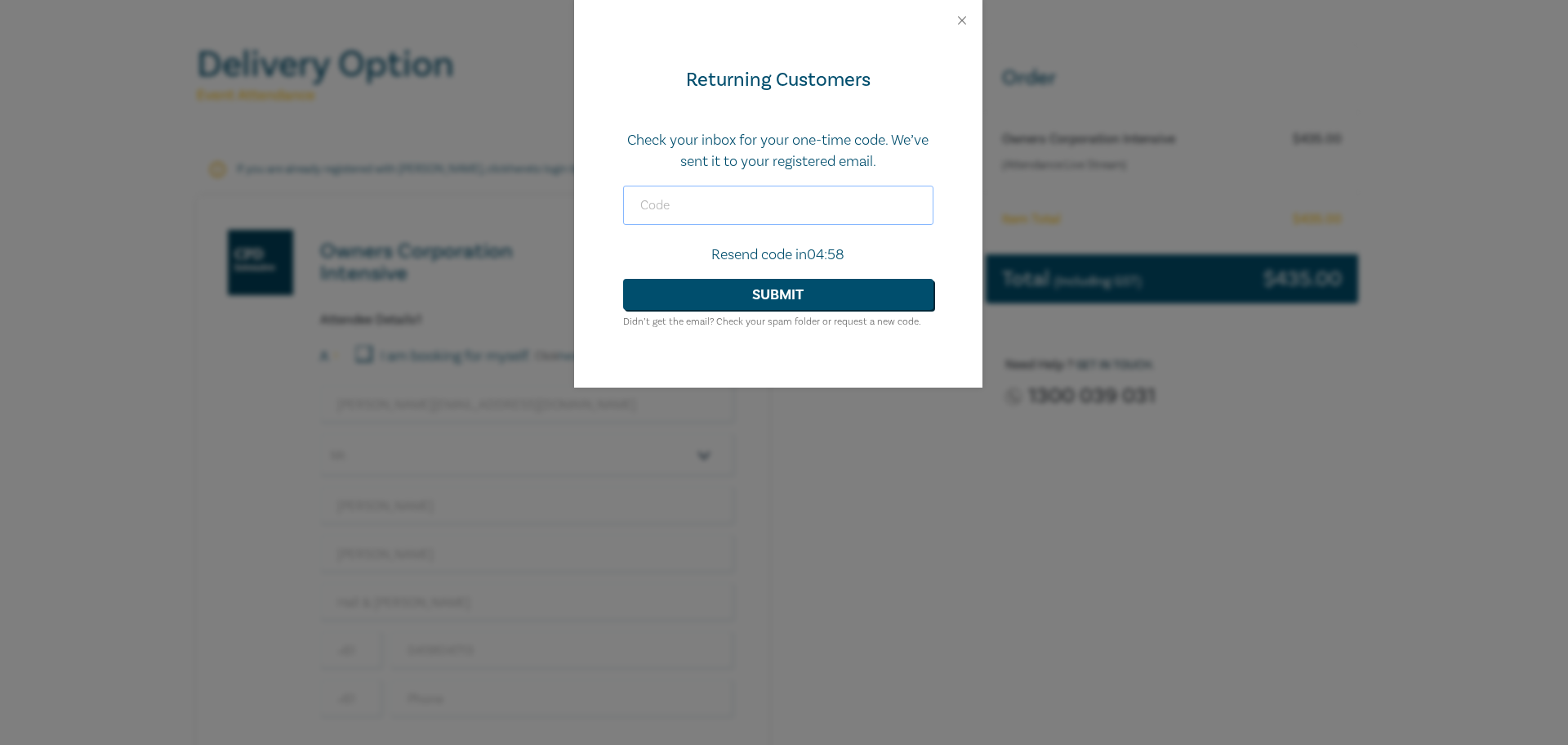
click at [763, 212] on input "text" at bounding box center [778, 205] width 310 height 39
click at [645, 210] on input "text" at bounding box center [778, 205] width 310 height 39
type input "990787"
click at [664, 286] on button "Submit" at bounding box center [778, 294] width 310 height 31
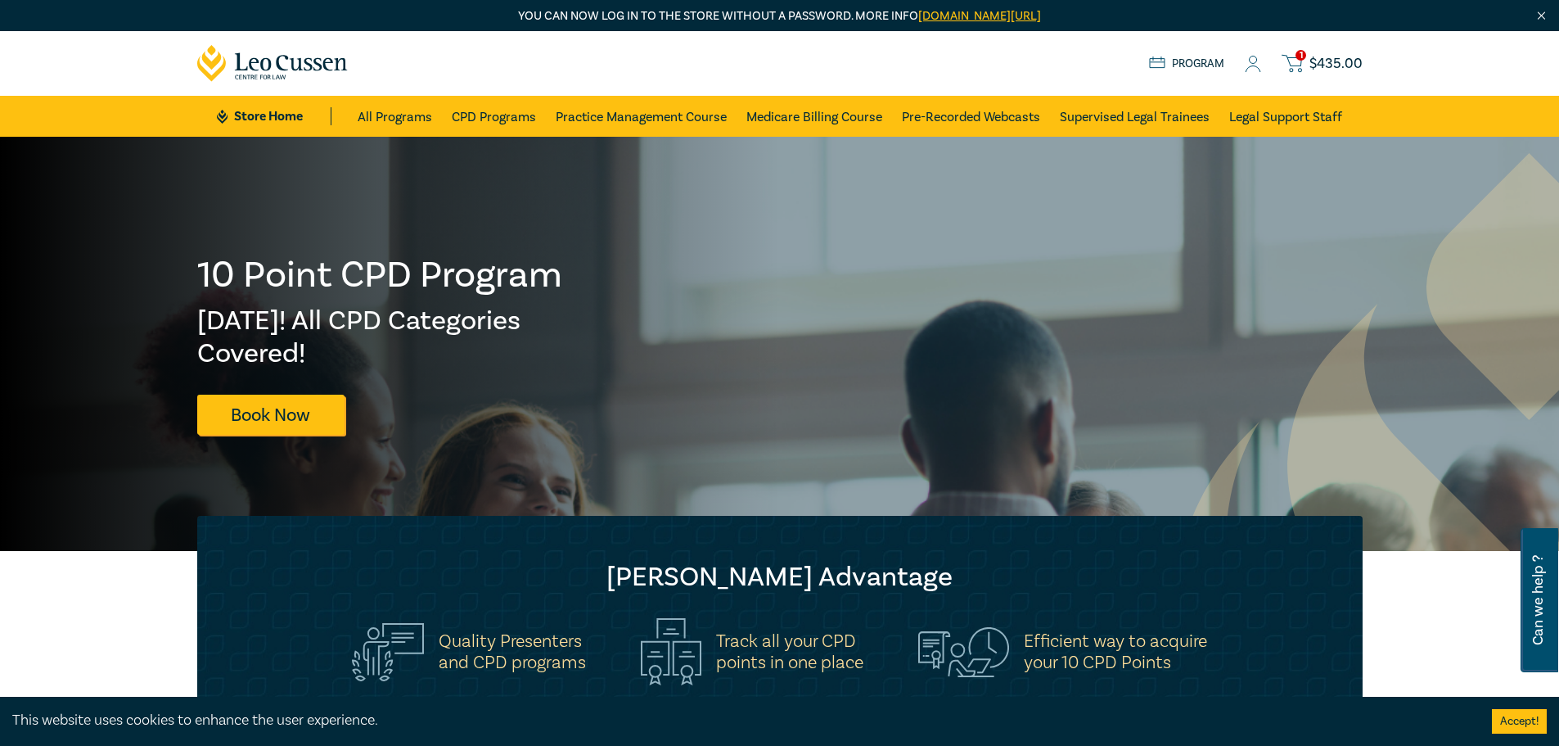
click at [1295, 67] on icon at bounding box center [1292, 63] width 20 height 20
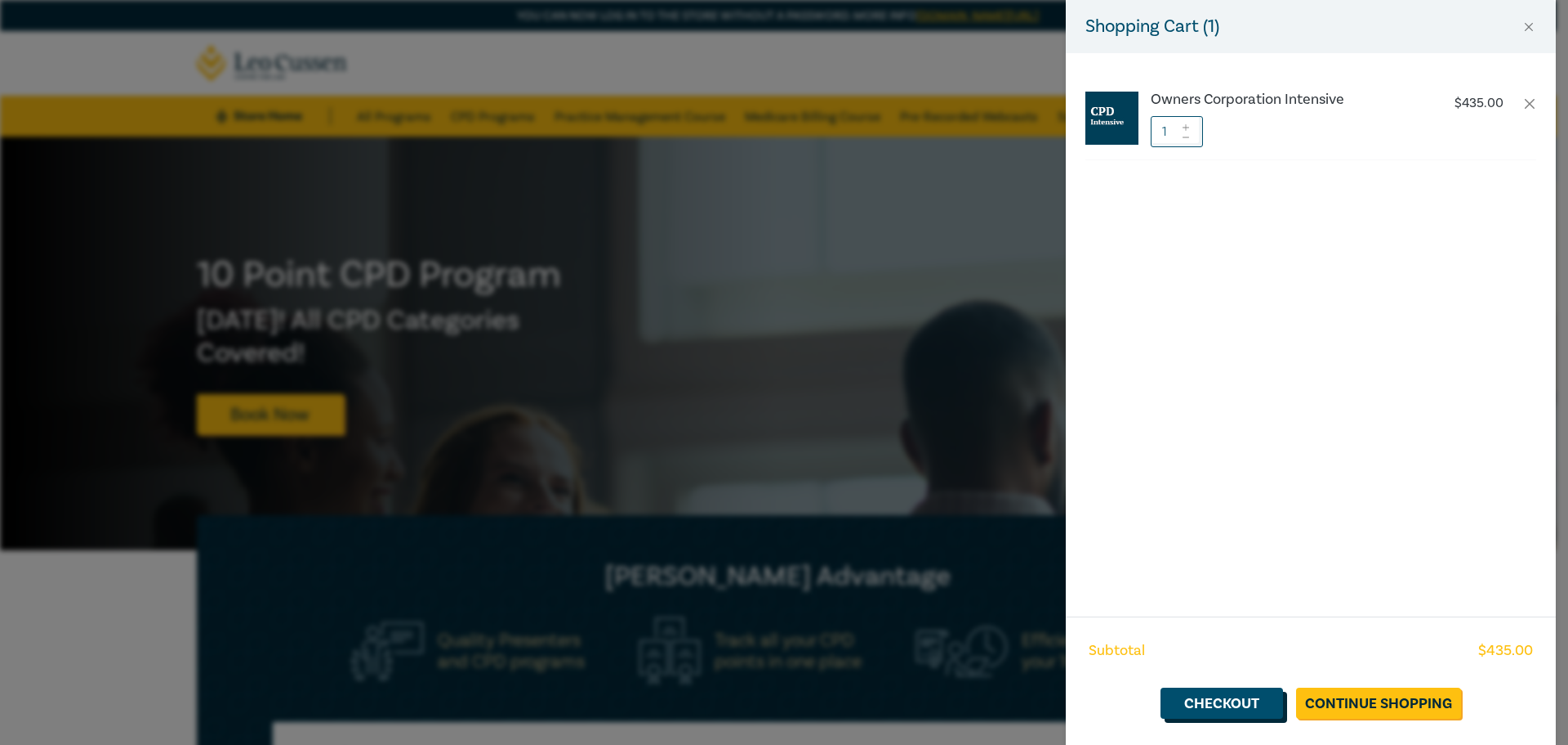
click at [1220, 704] on link "Checkout" at bounding box center [1222, 702] width 123 height 31
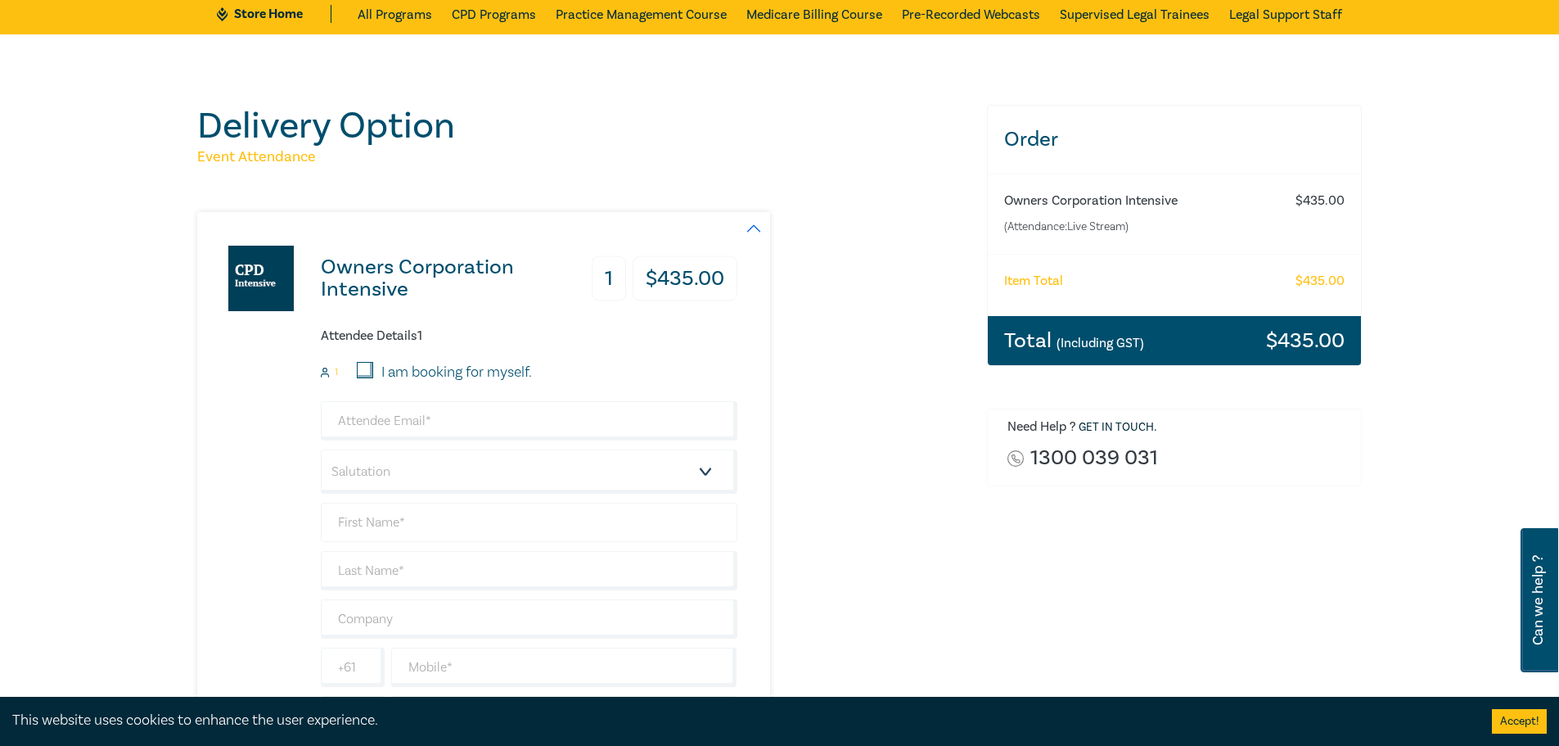
scroll to position [246, 0]
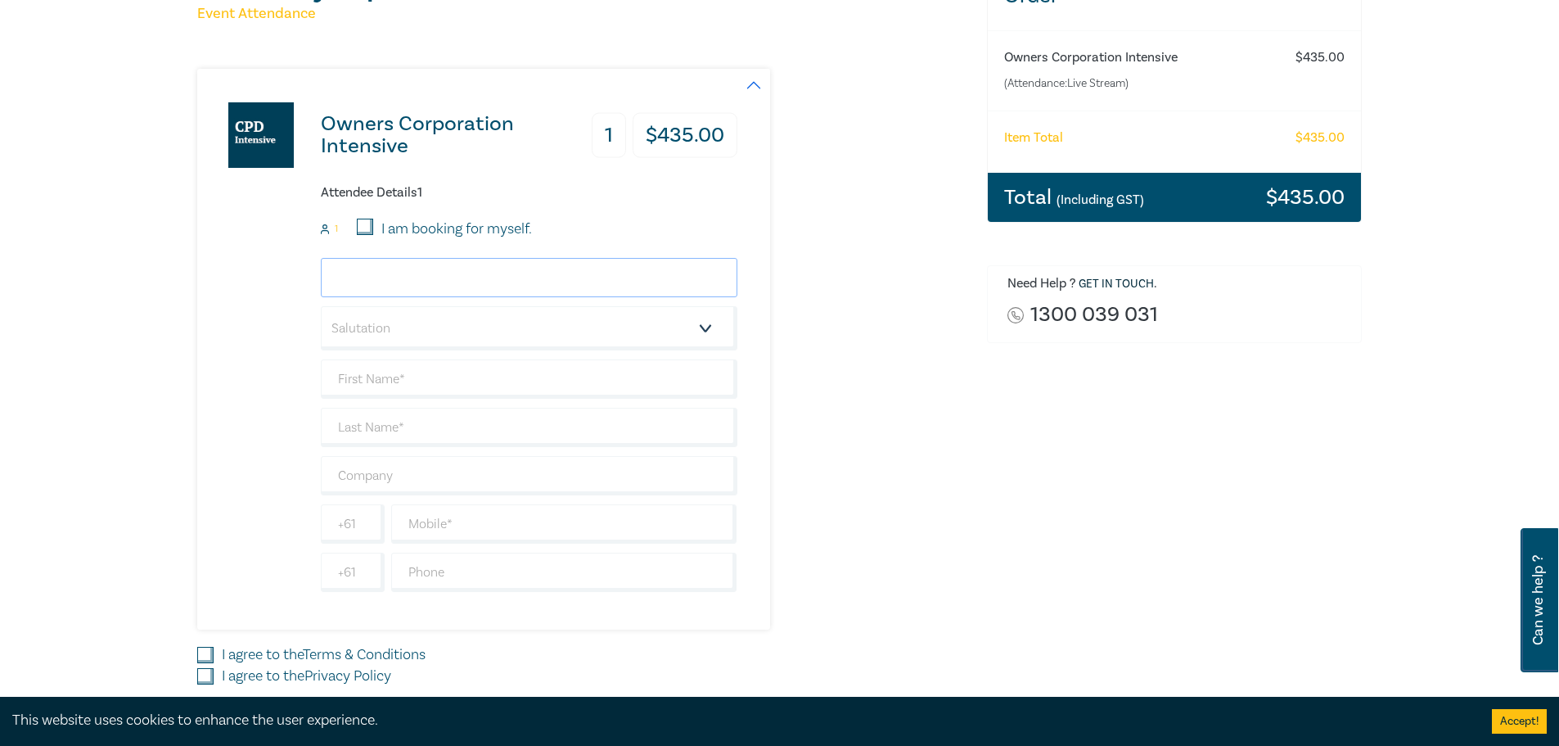
click at [453, 275] on input "email" at bounding box center [529, 277] width 417 height 39
type input "[PERSON_NAME][EMAIL_ADDRESS][DOMAIN_NAME]"
click at [460, 327] on select "Salutation Mr. Mrs. Ms. Miss Dr. Prof. Other" at bounding box center [529, 328] width 417 height 44
select select "Mr."
click at [321, 306] on select "Salutation Mr. Mrs. Ms. Miss Dr. Prof. Other" at bounding box center [529, 328] width 417 height 44
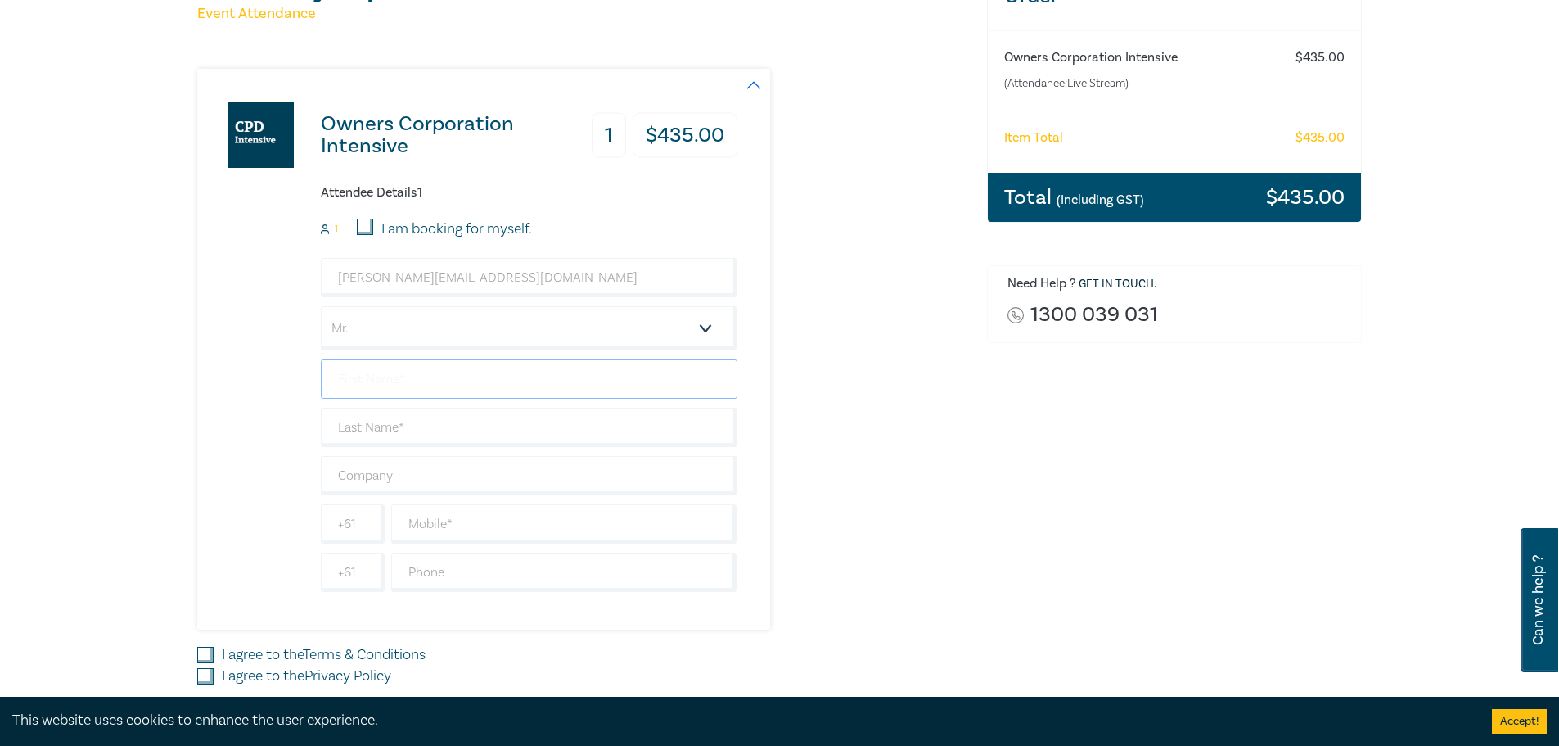
drag, startPoint x: 433, startPoint y: 381, endPoint x: 440, endPoint y: 369, distance: 13.6
click at [433, 381] on input "text" at bounding box center [529, 378] width 417 height 39
type input "[PERSON_NAME]"
click at [416, 429] on input "text" at bounding box center [529, 427] width 417 height 39
type input "[PERSON_NAME]"
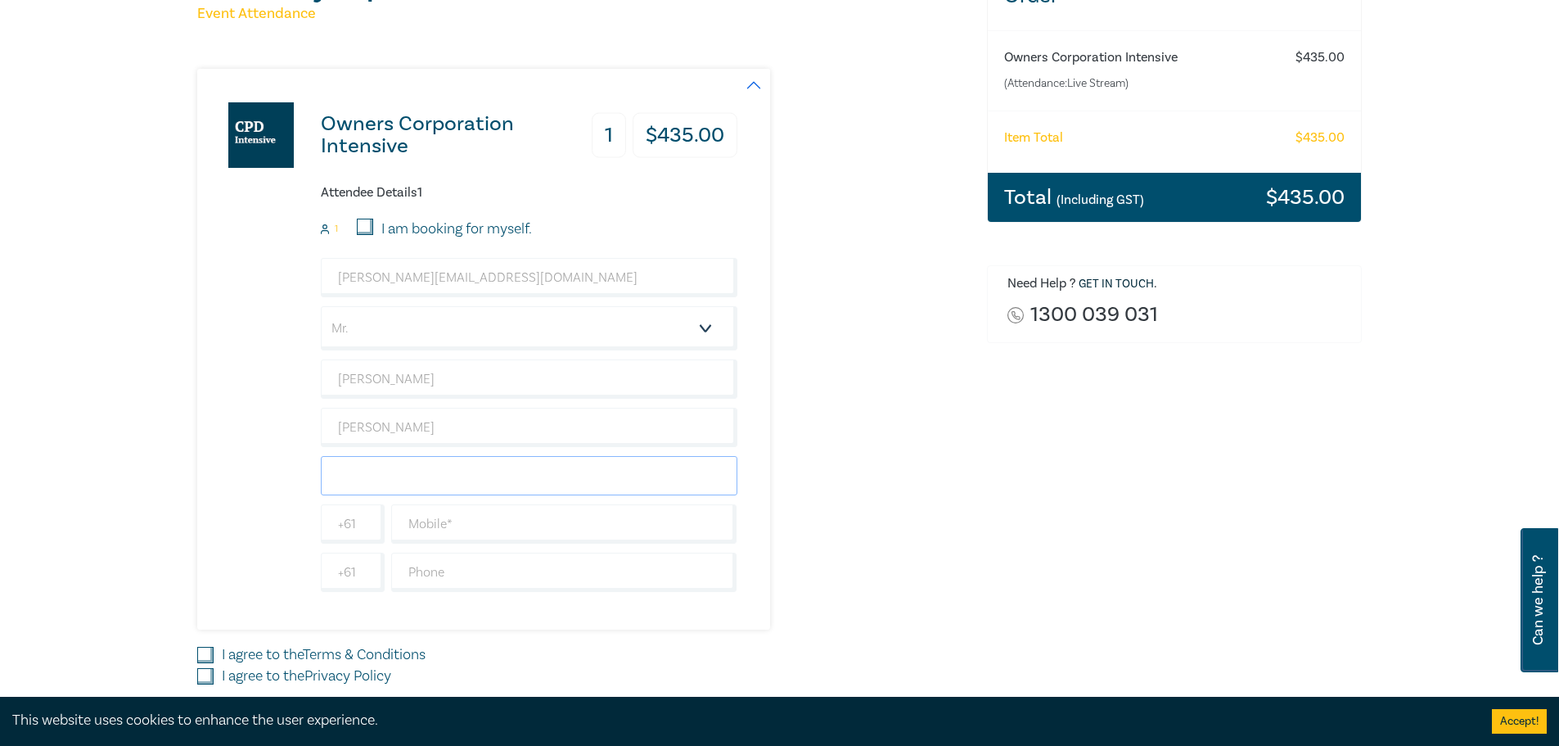
click at [417, 476] on input "text" at bounding box center [529, 475] width 417 height 39
type input "Hall & [PERSON_NAME]"
click at [460, 538] on input "text" at bounding box center [564, 523] width 346 height 39
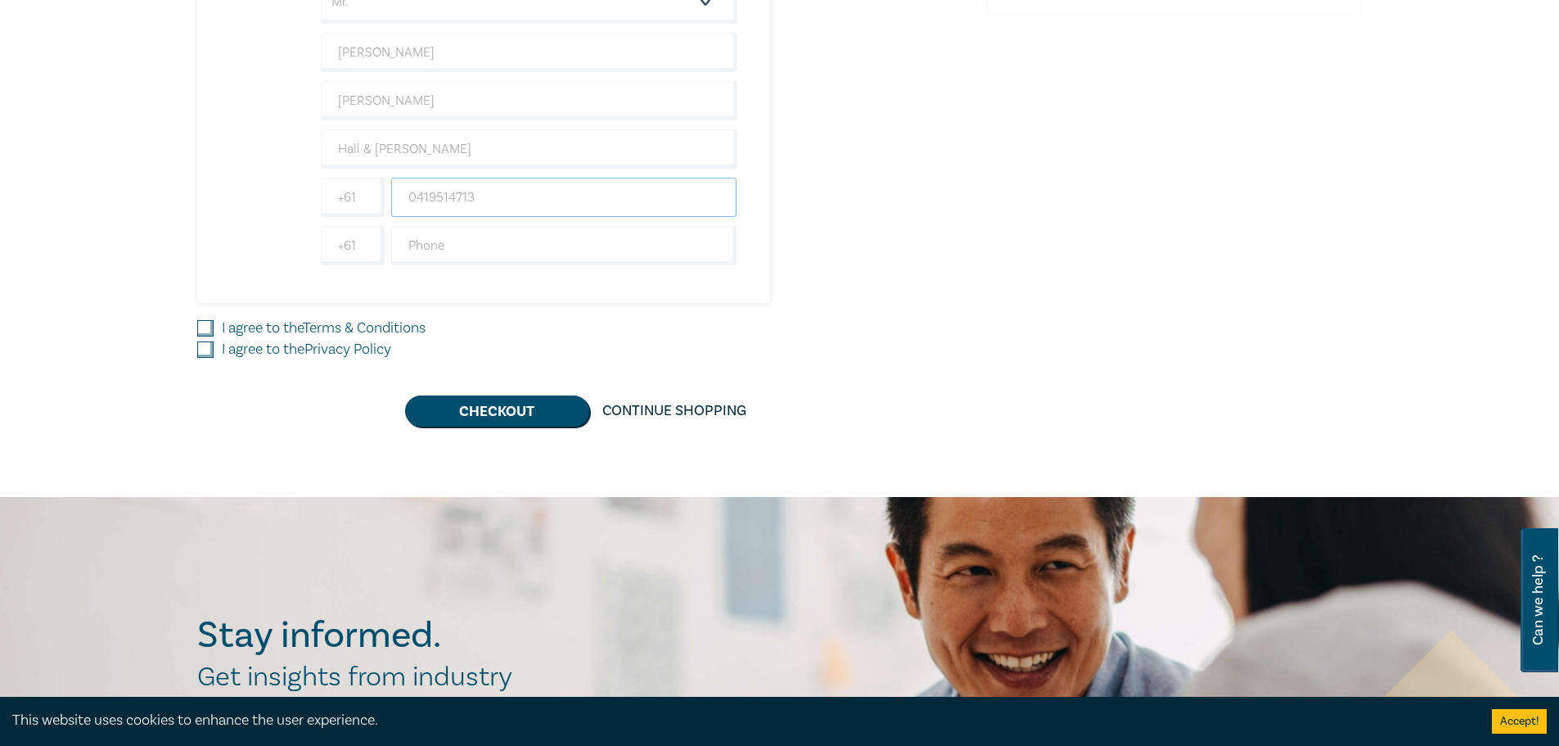
scroll to position [573, 0]
type input "0419514713"
click at [200, 327] on input "I agree to the Terms & Conditions" at bounding box center [205, 327] width 16 height 16
checkbox input "true"
click at [201, 345] on input "I agree to the Privacy Policy" at bounding box center [205, 348] width 16 height 16
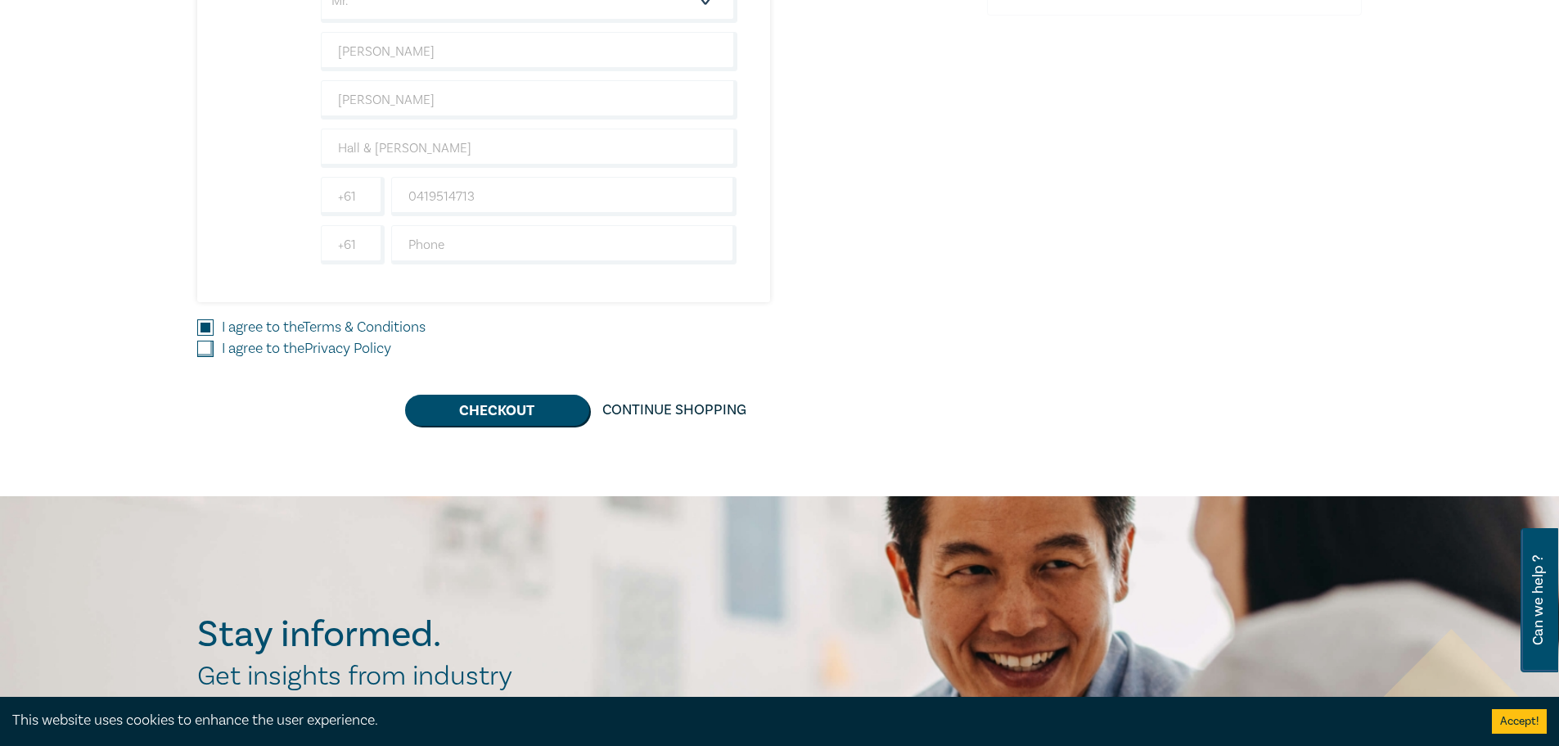
checkbox input "true"
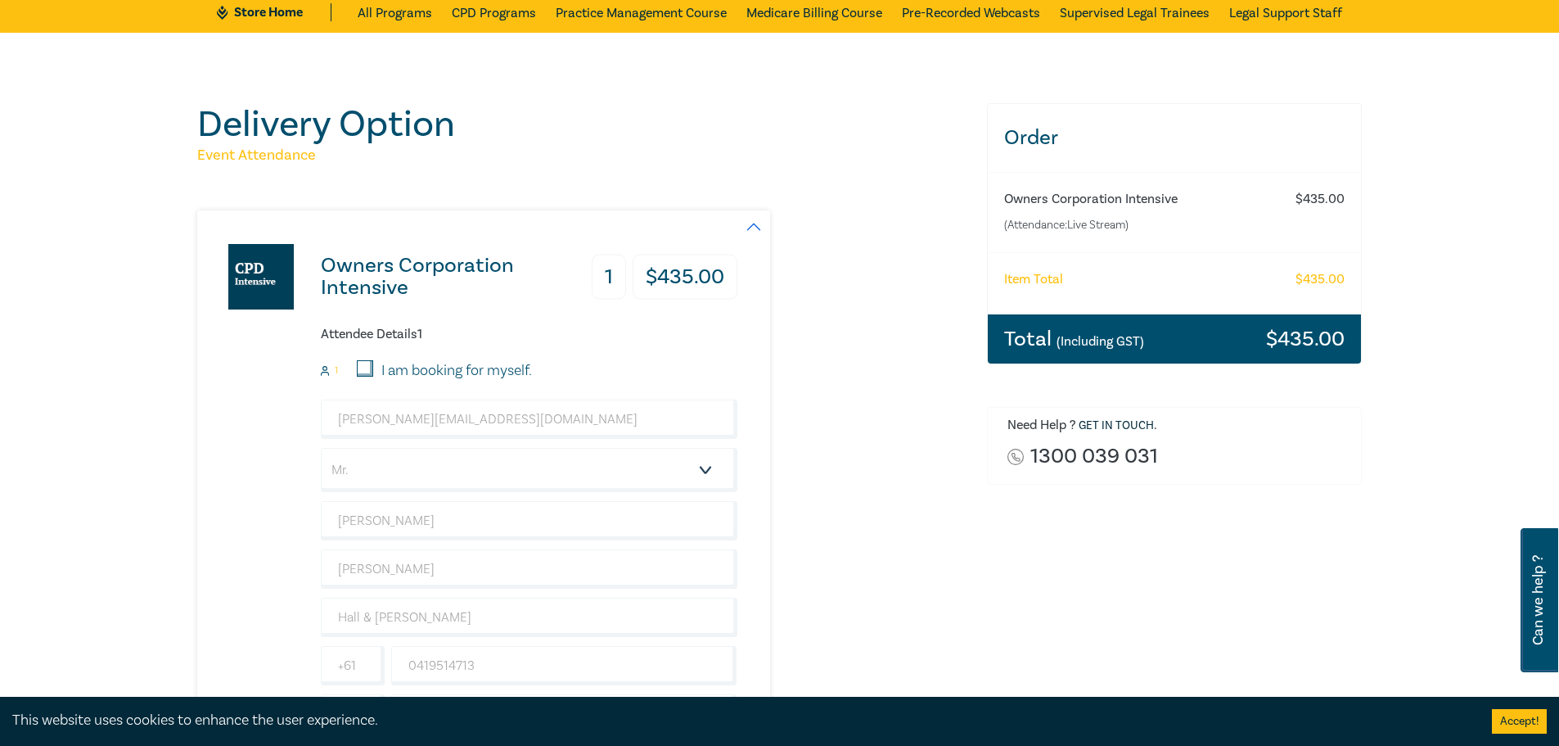
scroll to position [0, 0]
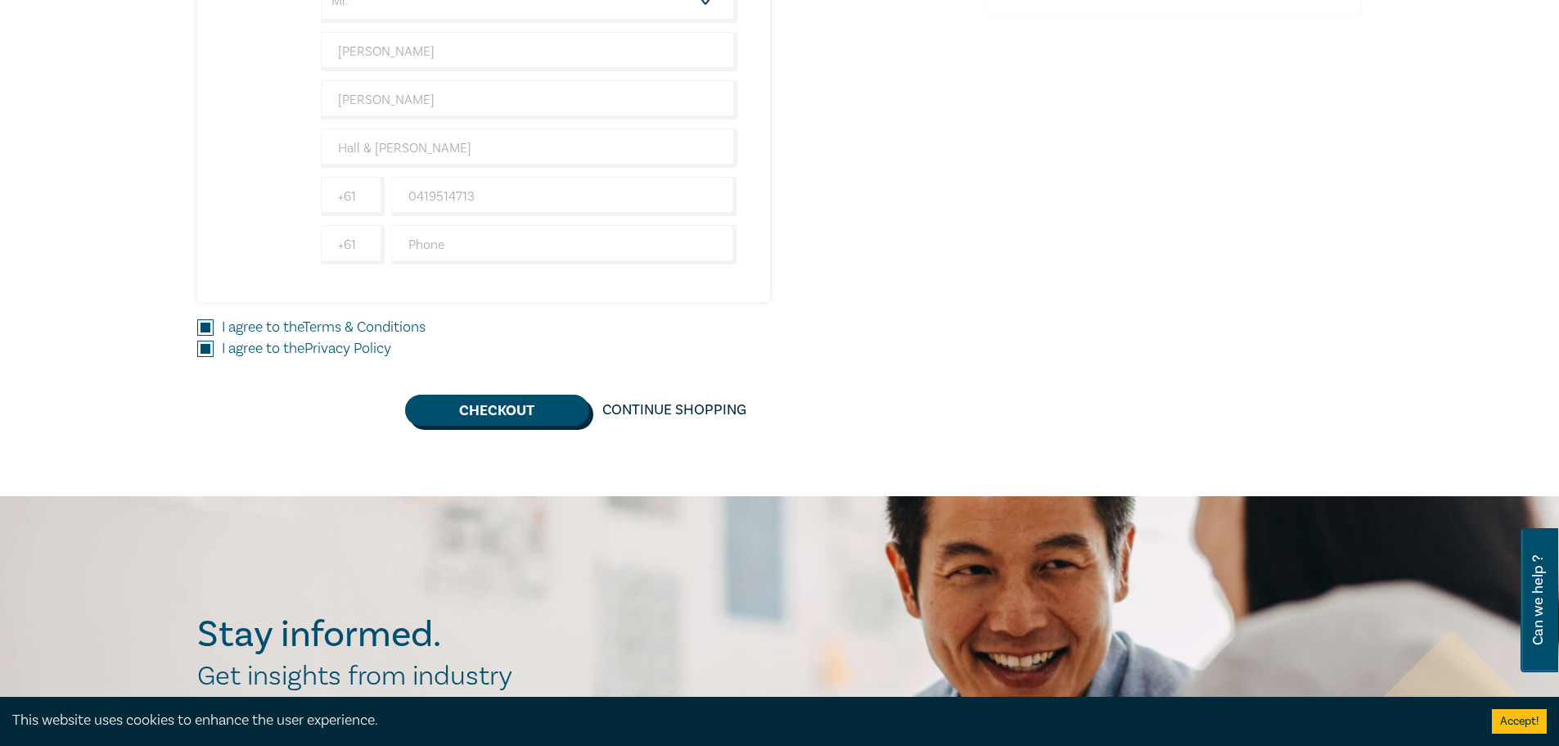
click at [441, 411] on button "Checkout" at bounding box center [497, 409] width 184 height 31
